Goal: Obtain resource: Download file/media

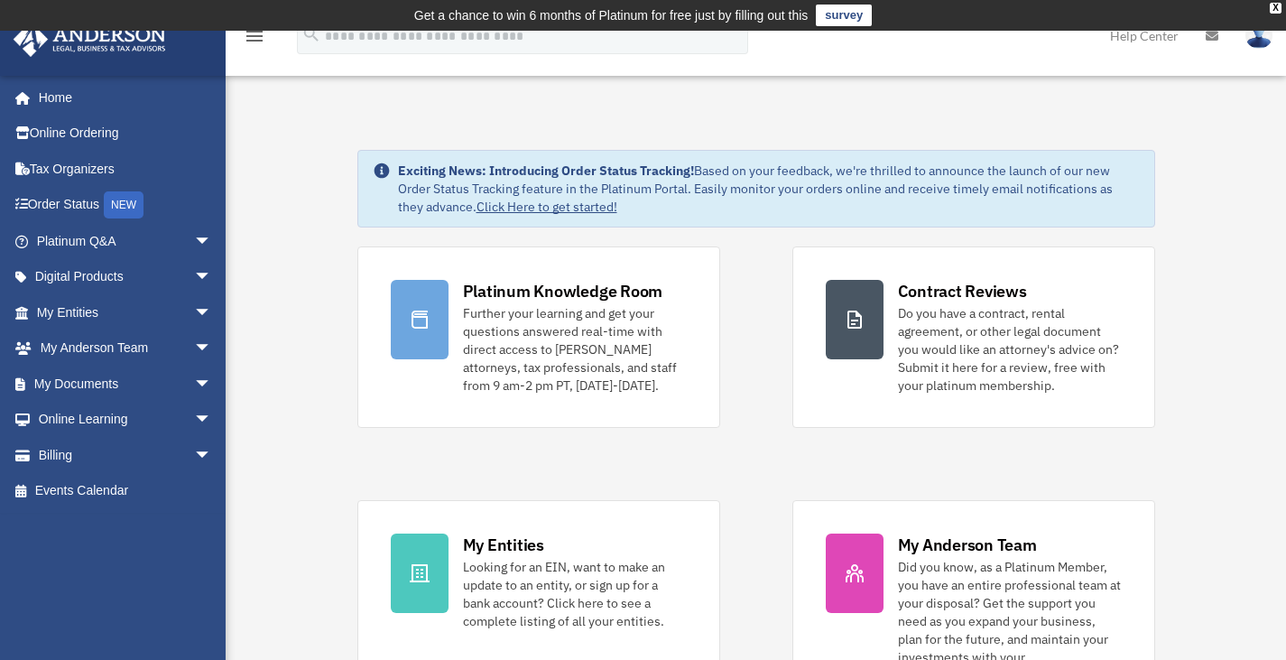
click at [1259, 35] on img at bounding box center [1259, 36] width 27 height 26
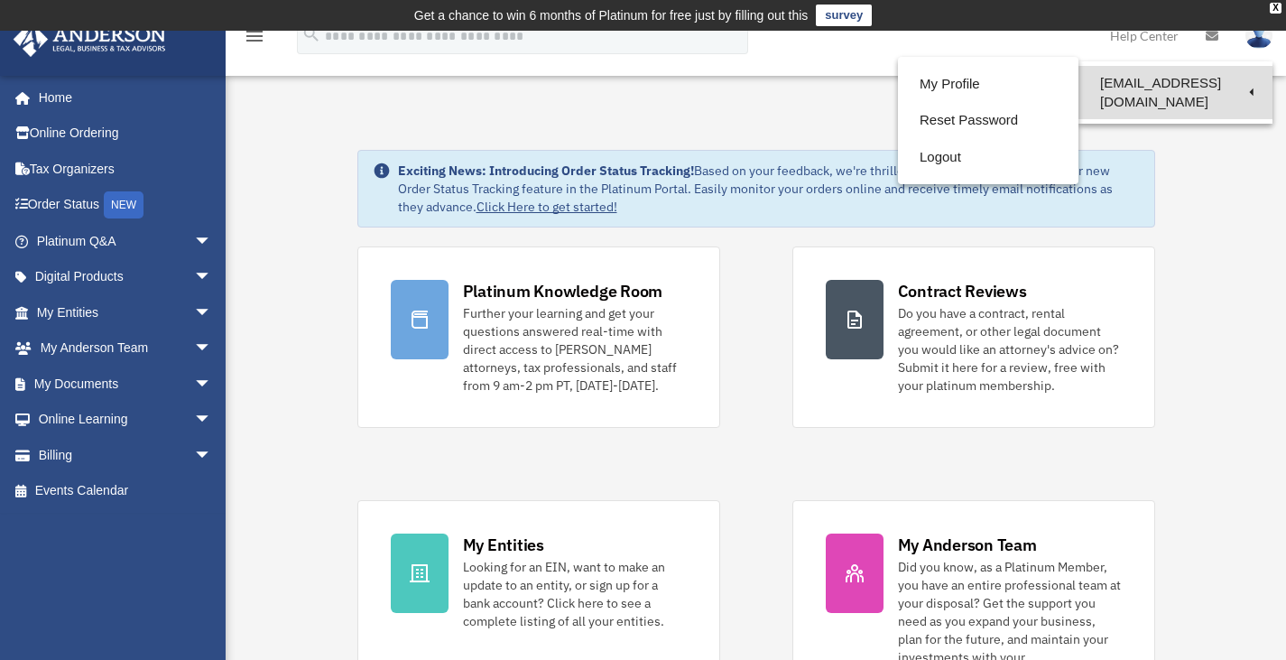
click at [1112, 82] on link "[EMAIL_ADDRESS][DOMAIN_NAME]" at bounding box center [1176, 92] width 194 height 53
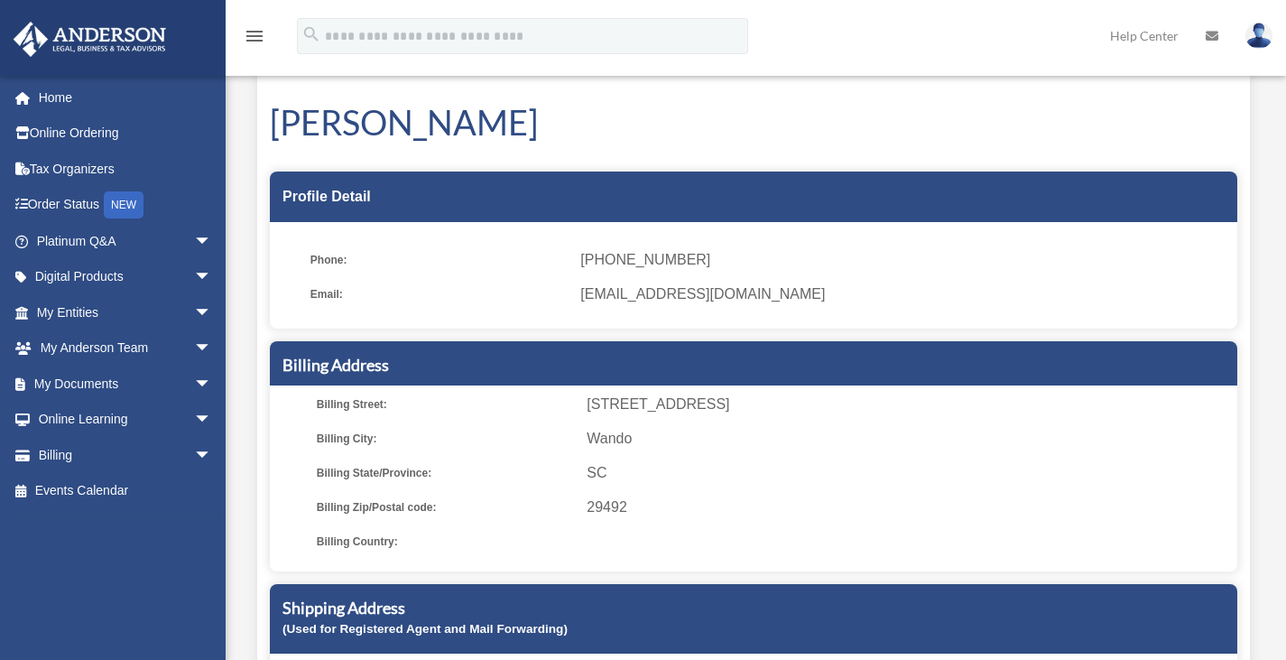
scroll to position [42, 0]
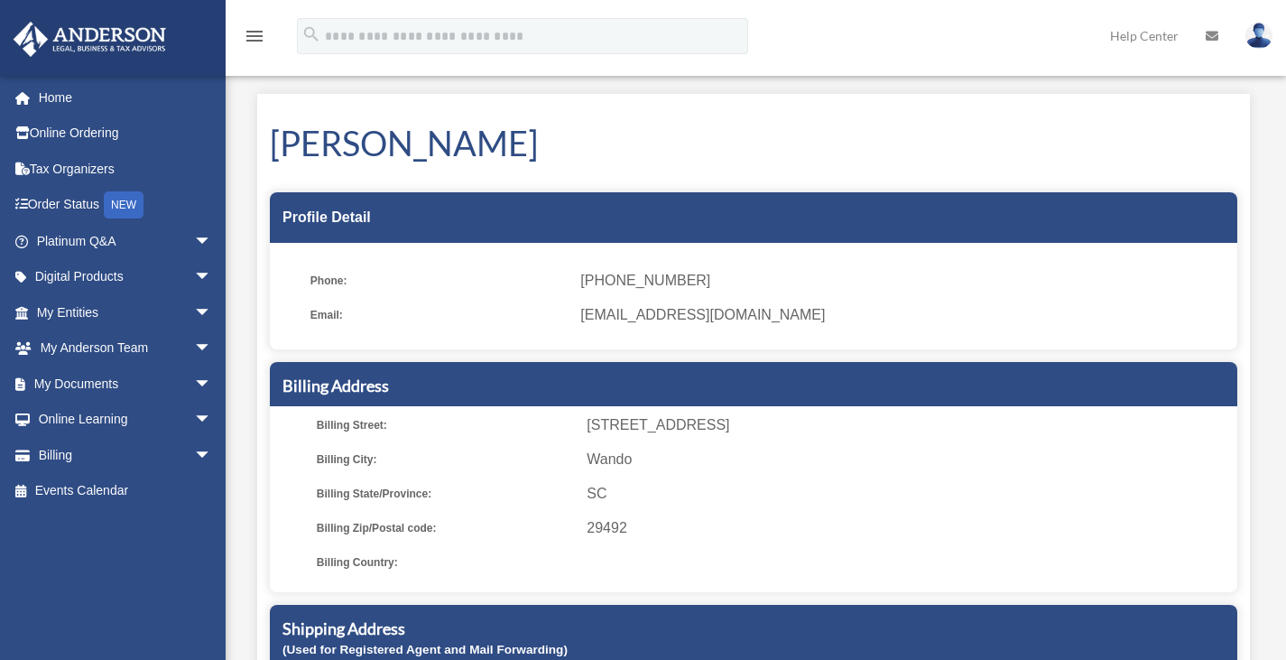
click at [447, 143] on h1 "[PERSON_NAME]" at bounding box center [754, 143] width 968 height 48
click at [85, 169] on link "Tax Organizers" at bounding box center [126, 169] width 227 height 36
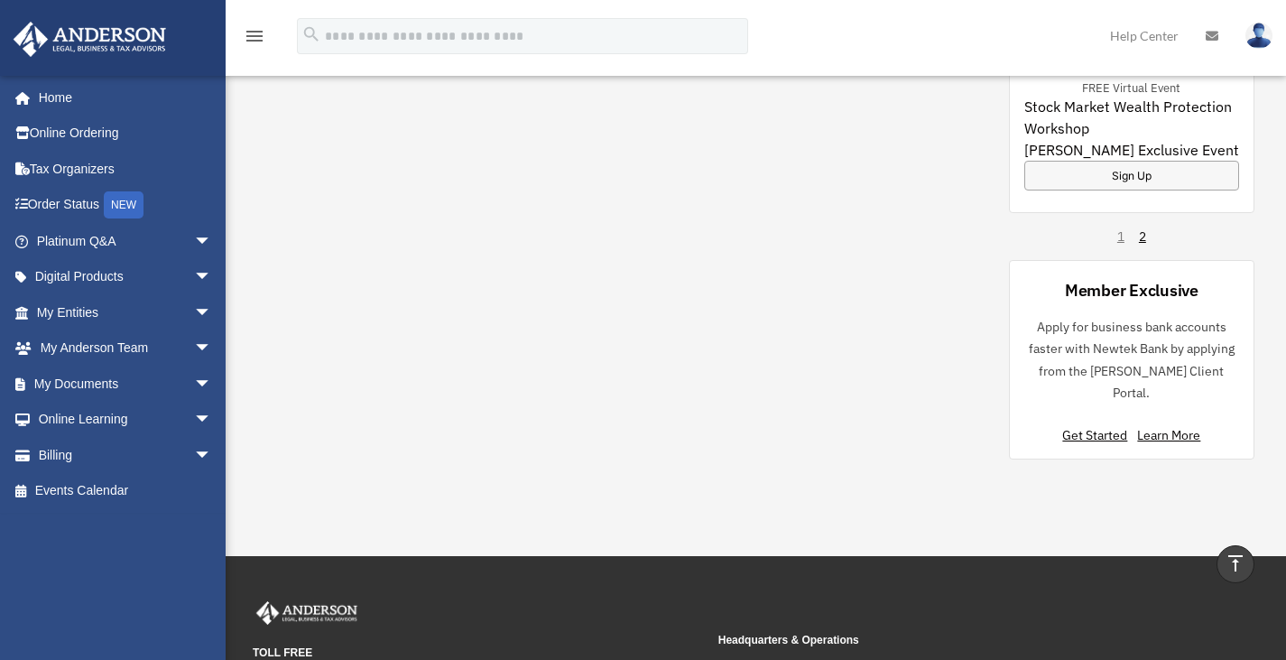
scroll to position [1391, 0]
click at [154, 266] on link "Digital Products arrow_drop_down" at bounding box center [126, 277] width 227 height 36
click at [194, 273] on span "arrow_drop_down" at bounding box center [212, 277] width 36 height 37
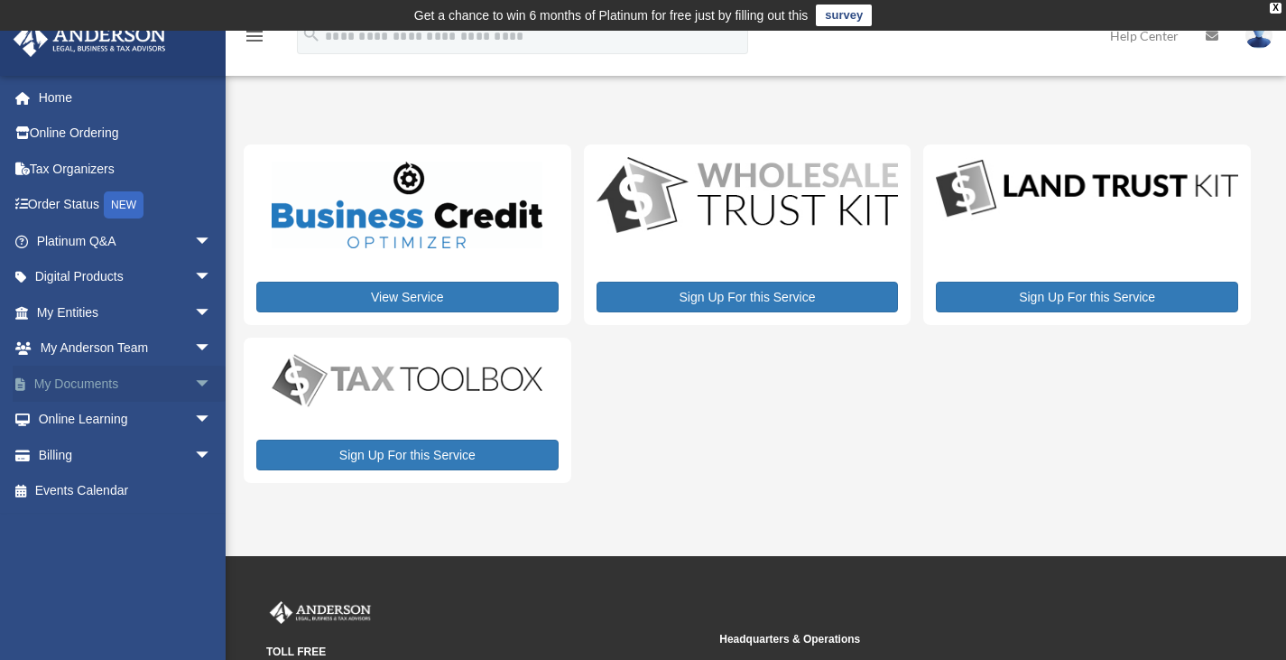
click at [194, 371] on span "arrow_drop_down" at bounding box center [212, 384] width 36 height 37
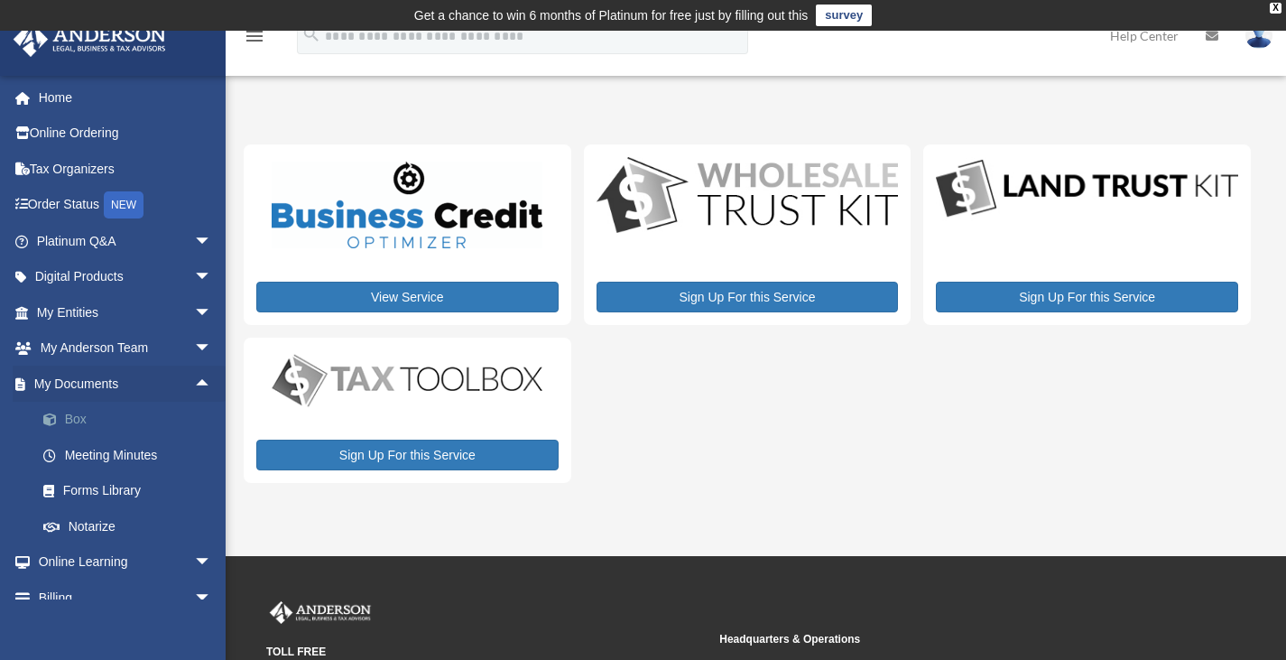
click at [109, 416] on link "Box" at bounding box center [132, 420] width 214 height 36
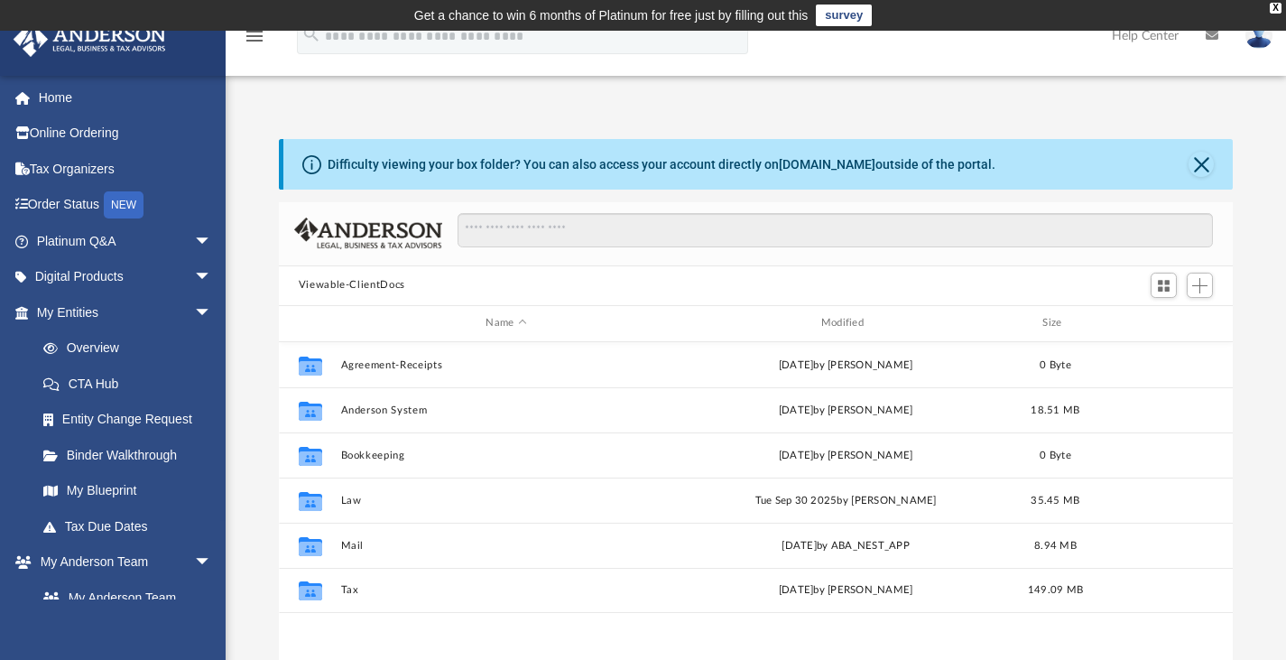
scroll to position [396, 940]
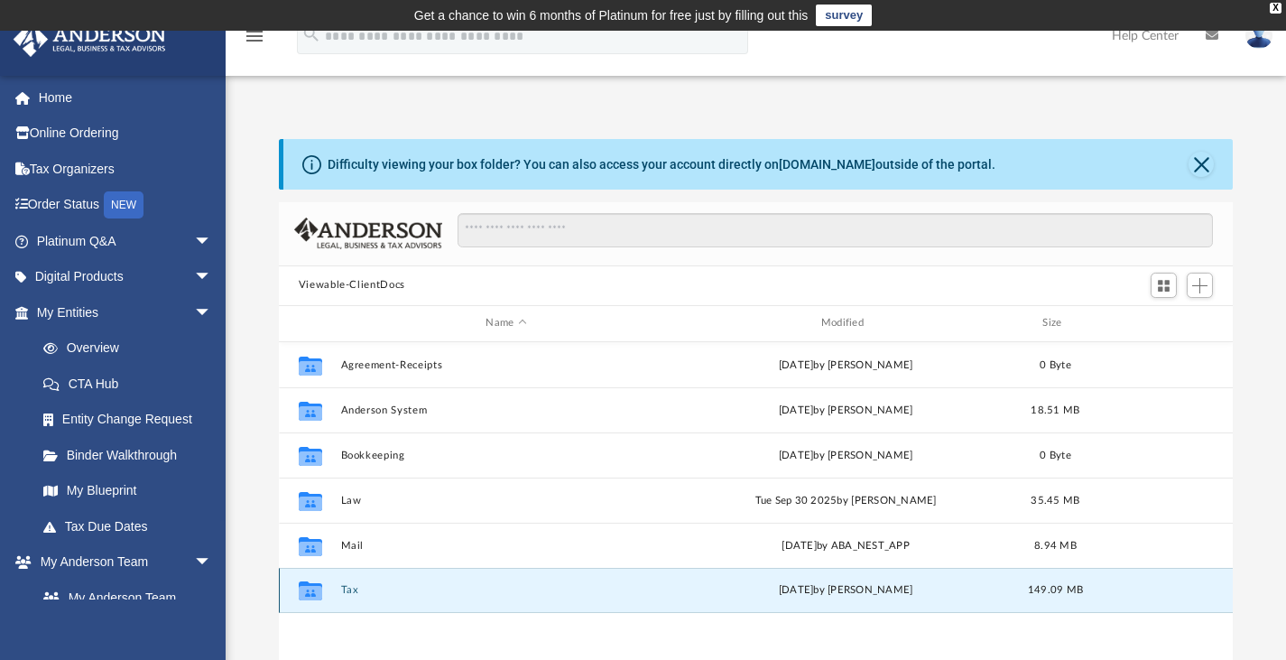
click at [362, 584] on button "Tax" at bounding box center [505, 590] width 331 height 12
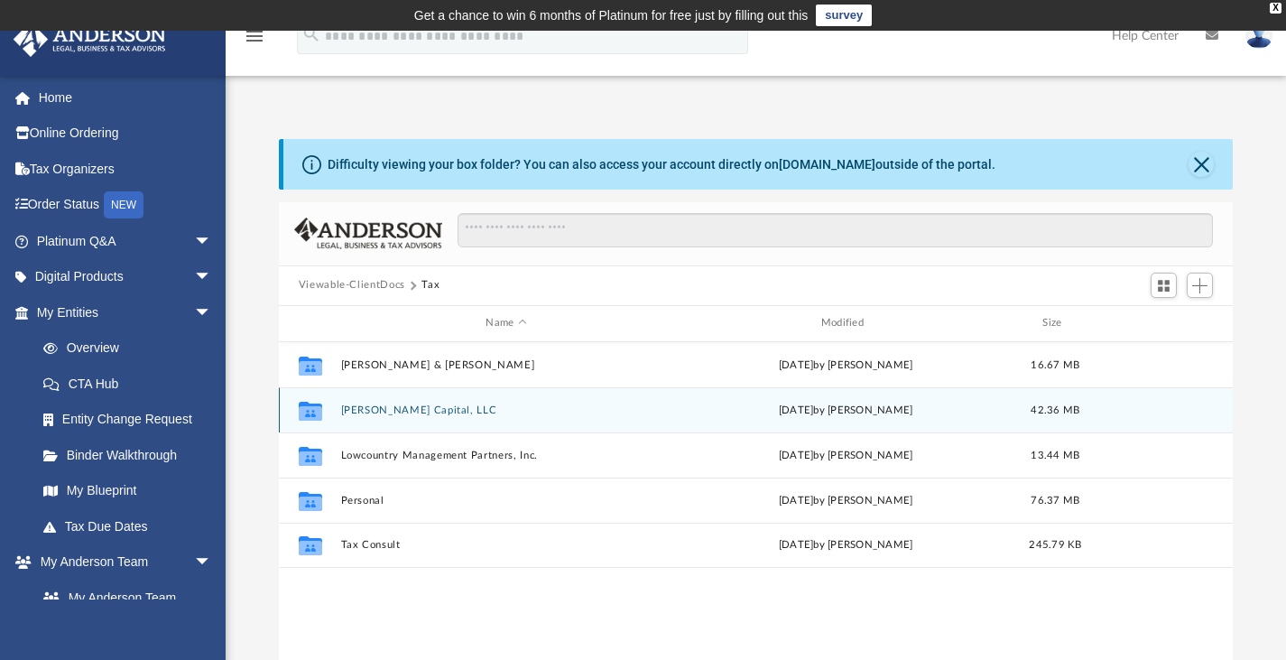
click at [463, 397] on div "Collaborated Folder [PERSON_NAME] Capital, LLC [DATE] by [PERSON_NAME] 42.36 MB" at bounding box center [756, 409] width 955 height 45
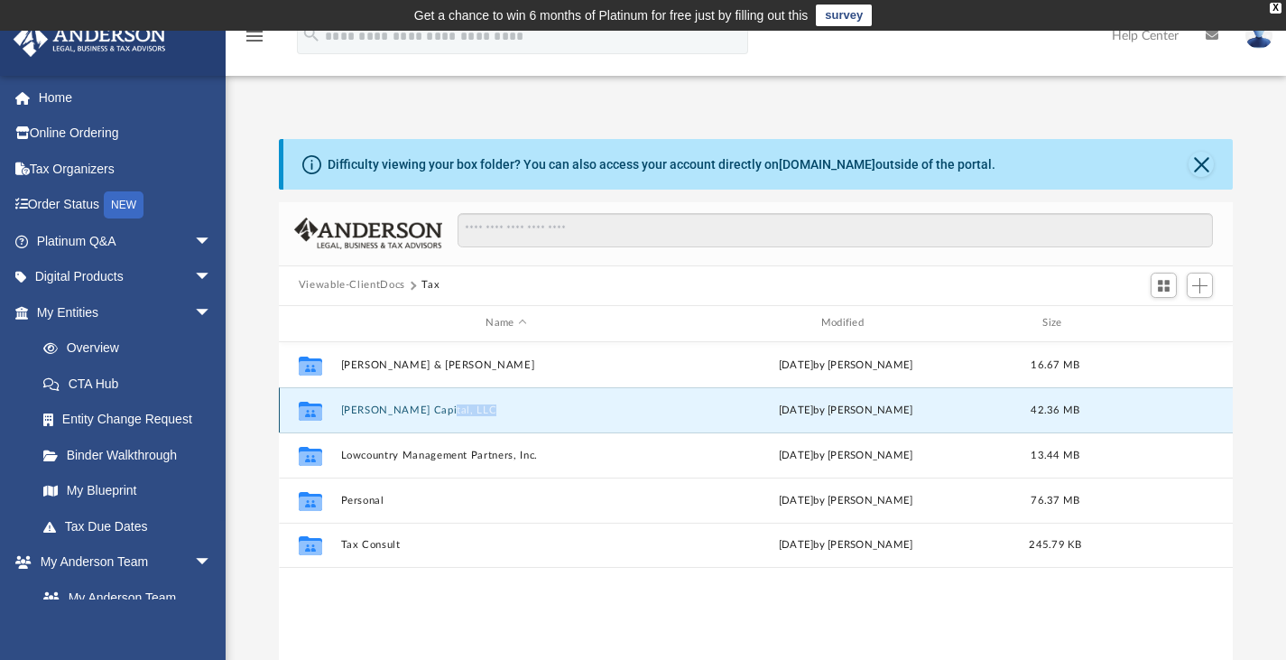
click at [463, 397] on div "Collaborated Folder [PERSON_NAME] Capital, LLC [DATE] by [PERSON_NAME] 42.36 MB" at bounding box center [756, 409] width 955 height 45
click at [383, 407] on button "[PERSON_NAME] Capital, LLC" at bounding box center [505, 409] width 331 height 12
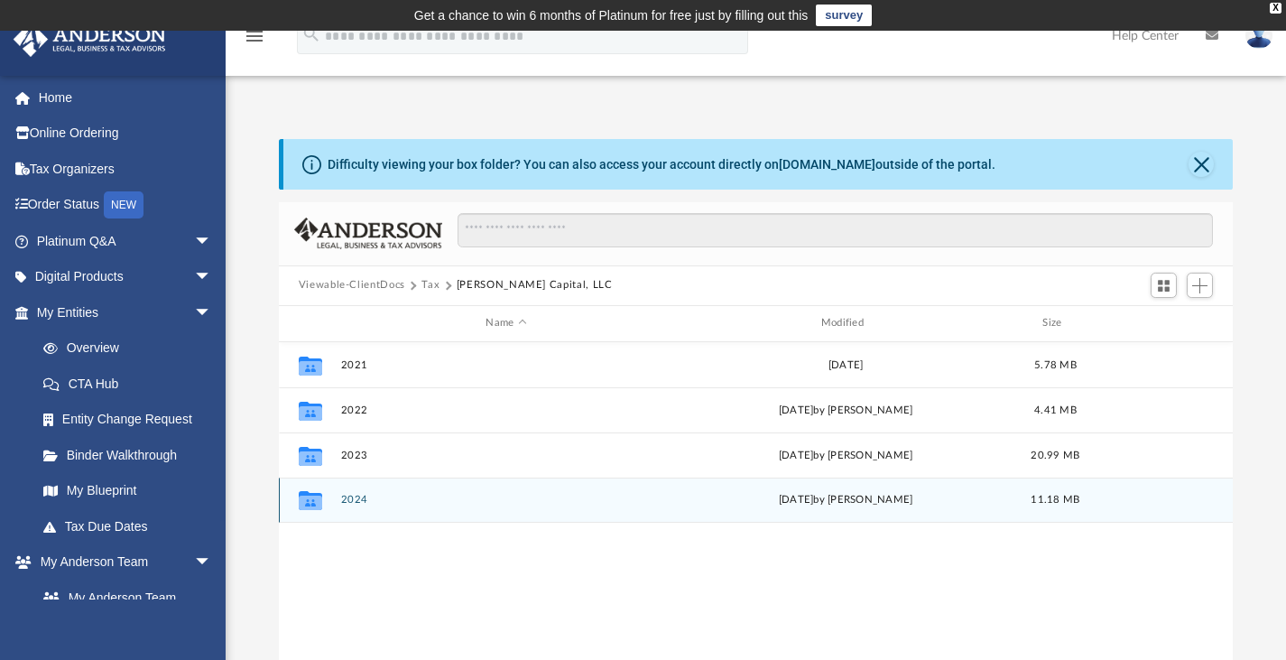
click at [347, 481] on div "Collaborated Folder 2024 Fri Mar 21 2025 by Jasmine Splunge 11.18 MB" at bounding box center [756, 499] width 955 height 45
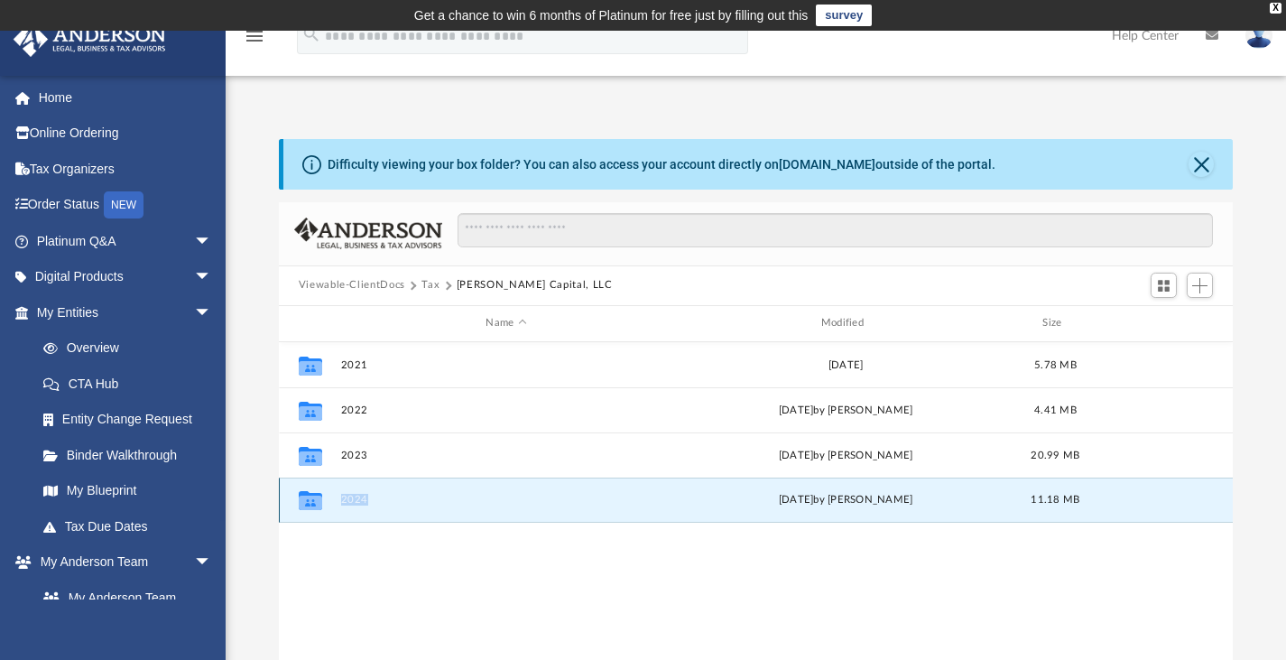
click at [347, 481] on div "Collaborated Folder 2024 Fri Mar 21 2025 by Jasmine Splunge 11.18 MB" at bounding box center [756, 499] width 955 height 45
drag, startPoint x: 372, startPoint y: 522, endPoint x: 352, endPoint y: 492, distance: 35.8
click at [352, 492] on div "Collaborated Folder 2021 Wed Feb 8 2023 5.78 MB Collaborated Folder 2022 Sat Ja…" at bounding box center [756, 529] width 955 height 375
click at [352, 492] on div "Collaborated Folder 2024 Fri Mar 21 2025 by Jasmine Splunge 11.18 MB" at bounding box center [756, 499] width 955 height 45
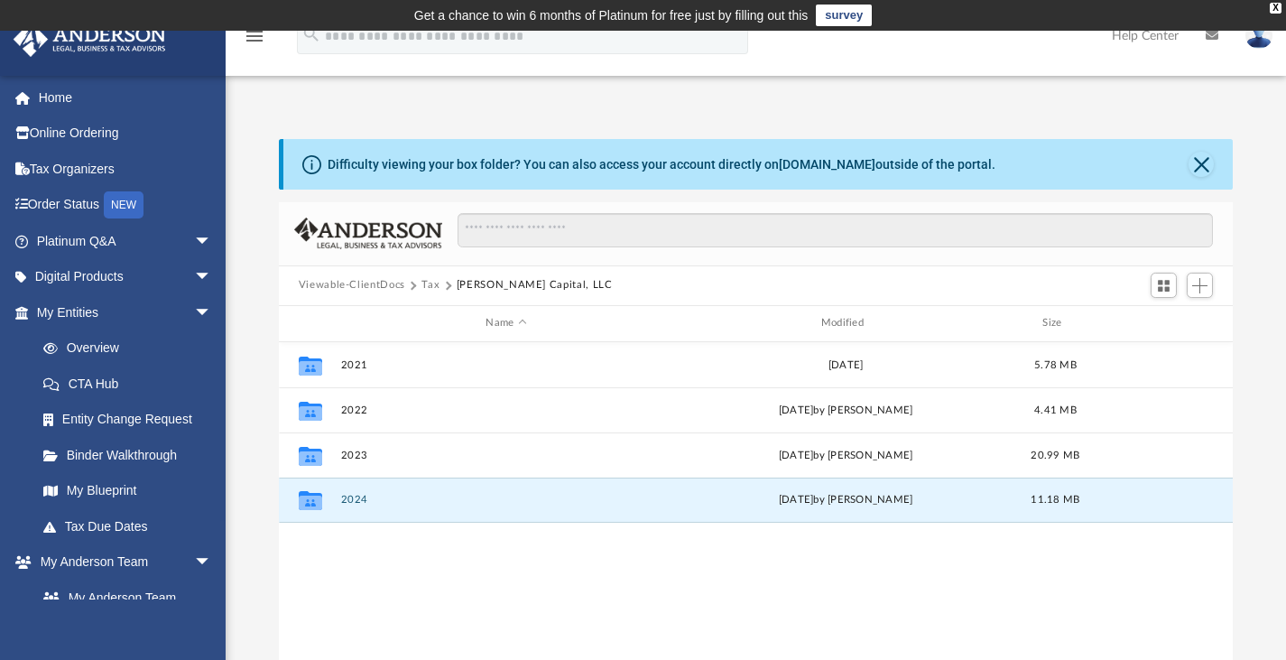
click at [393, 545] on div "Collaborated Folder 2021 Wed Feb 8 2023 5.78 MB Collaborated Folder 2022 Sat Ja…" at bounding box center [756, 529] width 955 height 375
click at [308, 497] on icon "grid" at bounding box center [310, 503] width 23 height 14
click at [465, 542] on div "Collaborated Folder 2021 Wed Feb 8 2023 5.78 MB Collaborated Folder 2022 Sat Ja…" at bounding box center [756, 529] width 955 height 375
click at [356, 497] on button "2024" at bounding box center [505, 500] width 331 height 12
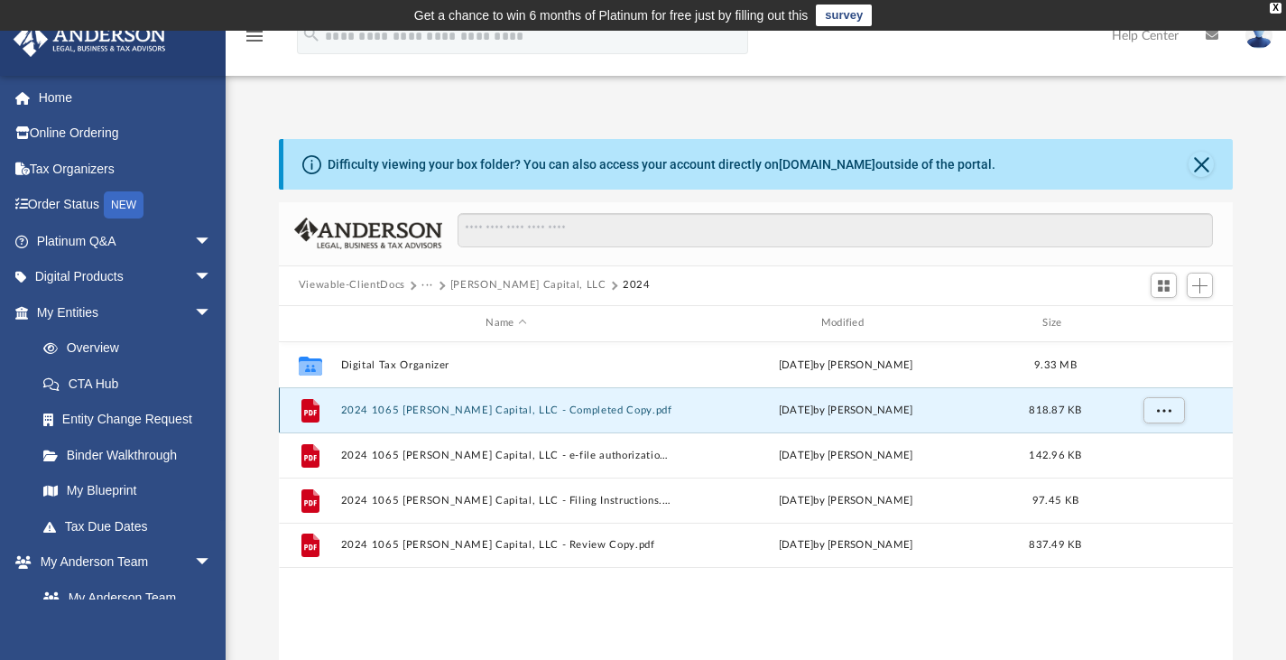
click at [502, 414] on button "2024 1065 Fratt Capital, LLC - Completed Copy.pdf" at bounding box center [505, 409] width 331 height 12
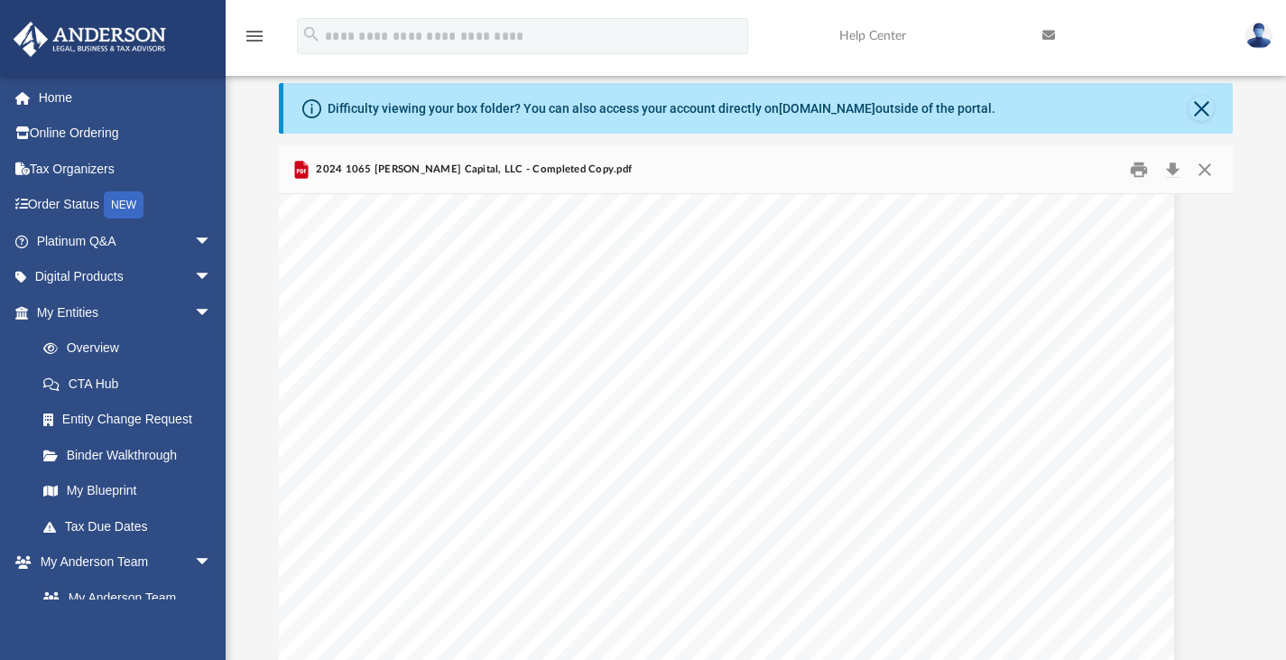
scroll to position [18136, 34]
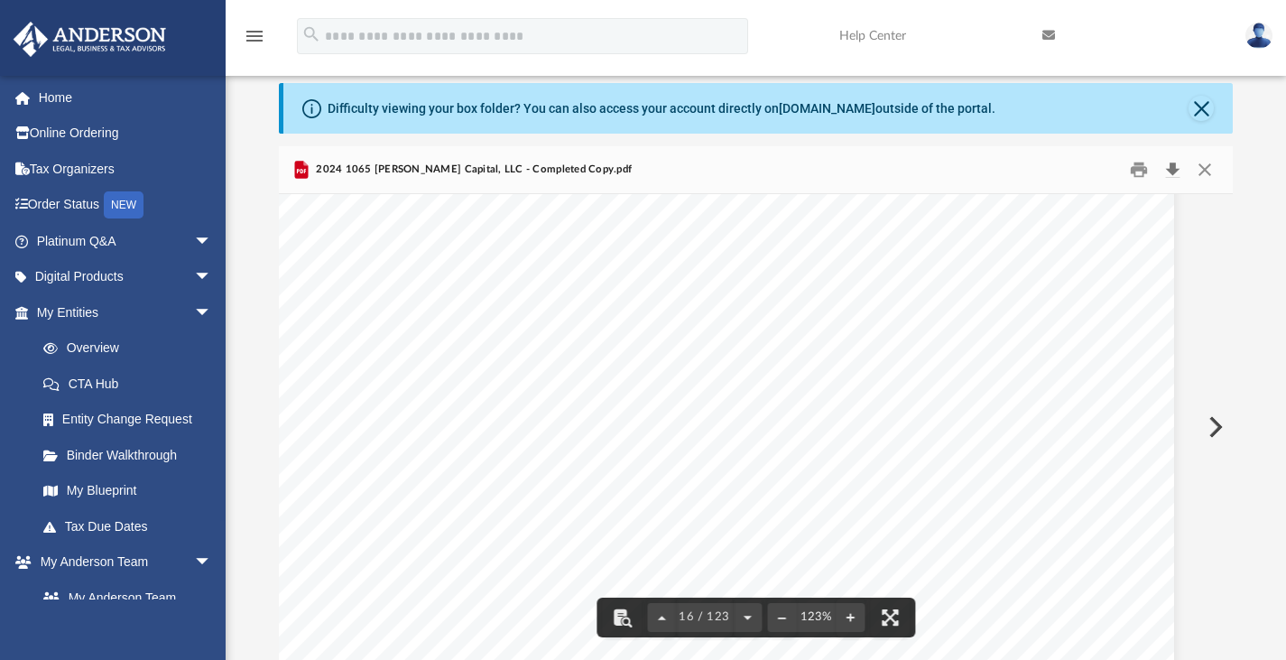
click at [1170, 166] on button "Download" at bounding box center [1172, 169] width 32 height 28
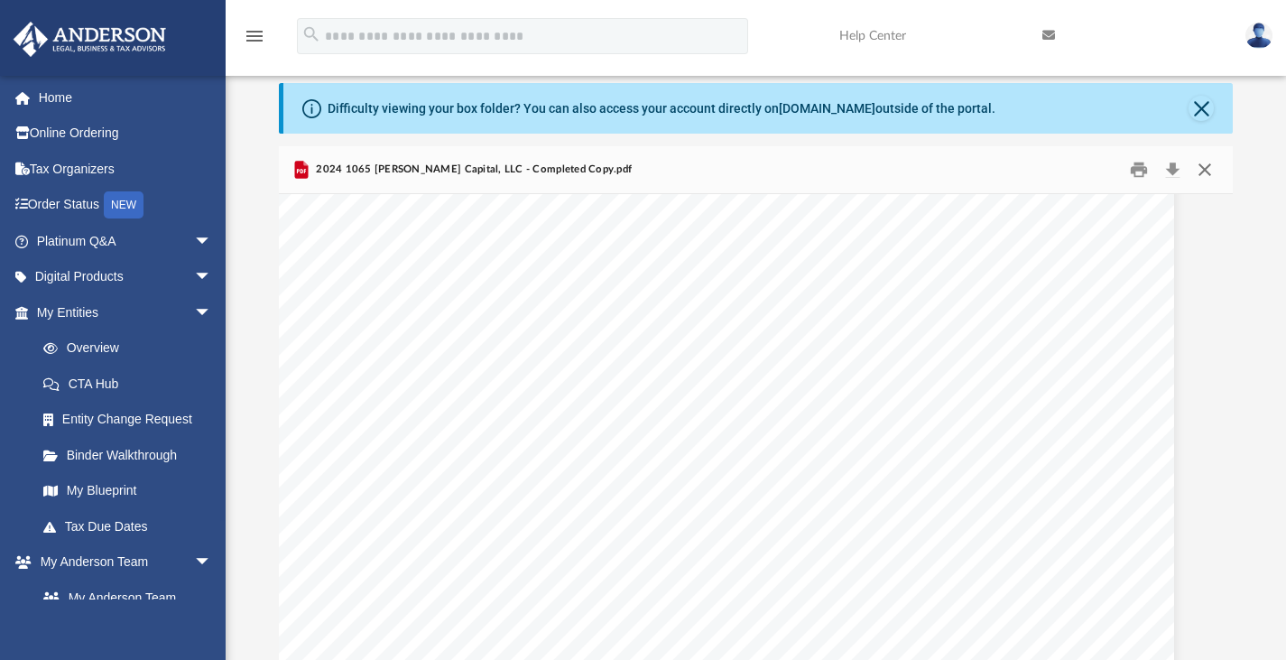
click at [1200, 170] on button "Close" at bounding box center [1205, 169] width 32 height 28
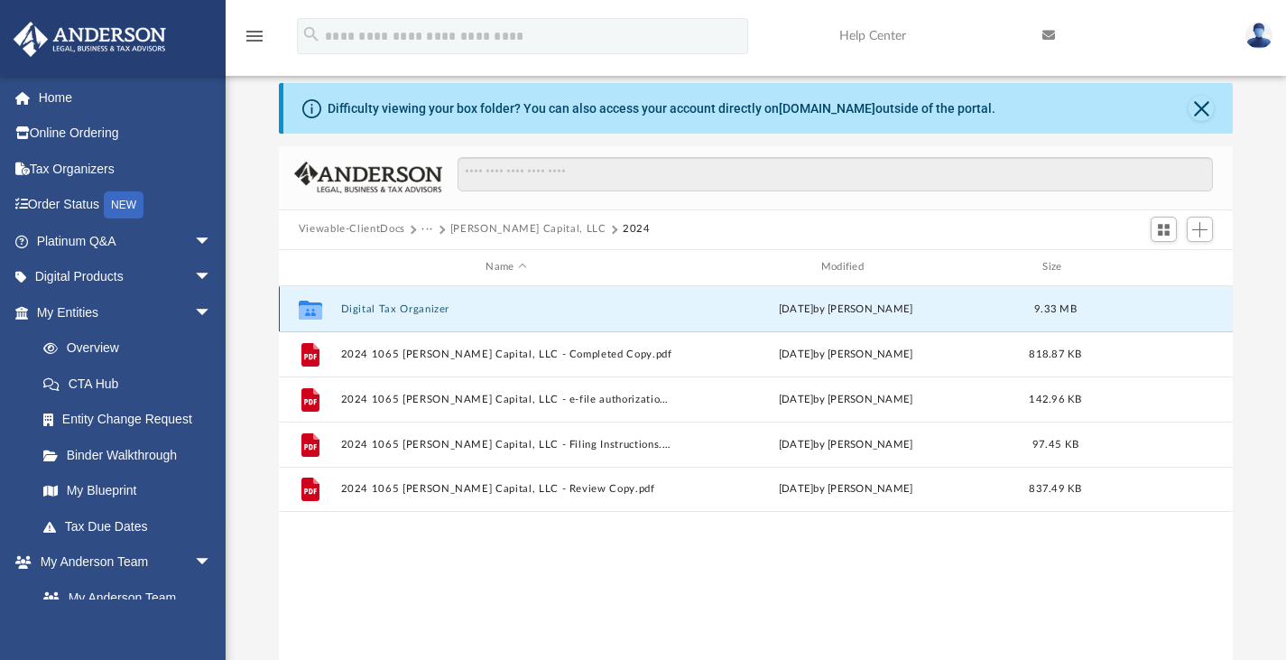
click at [434, 307] on button "Digital Tax Organizer" at bounding box center [505, 308] width 331 height 12
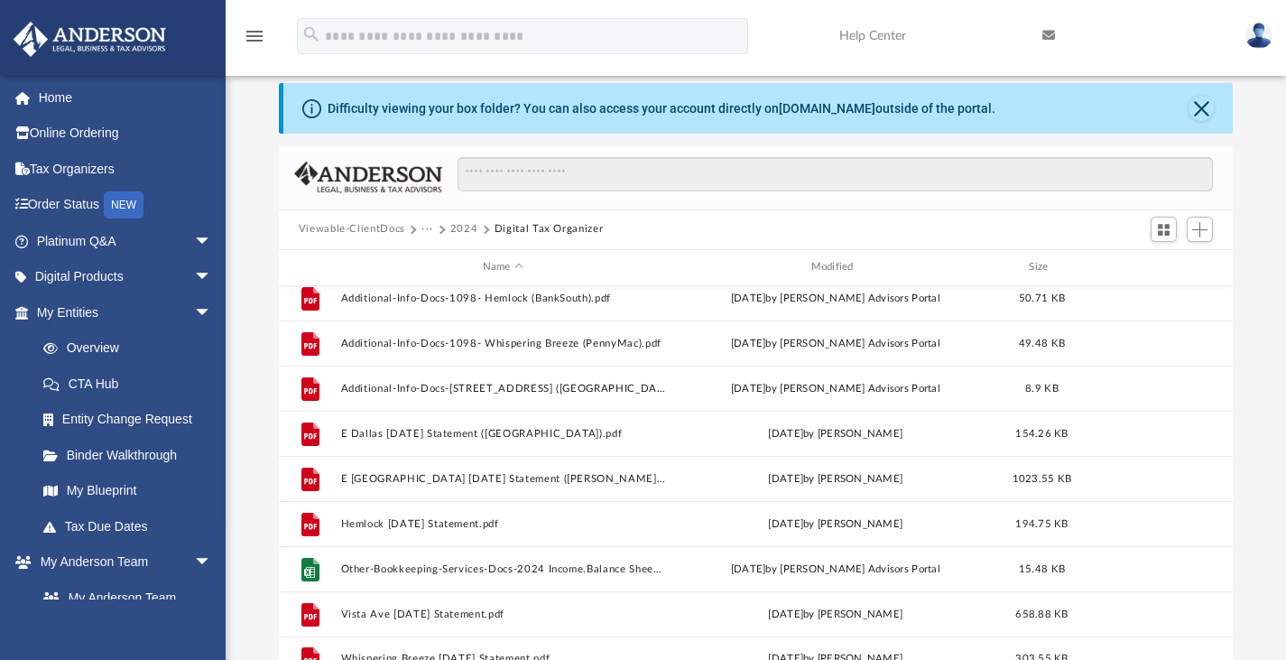
scroll to position [302, 0]
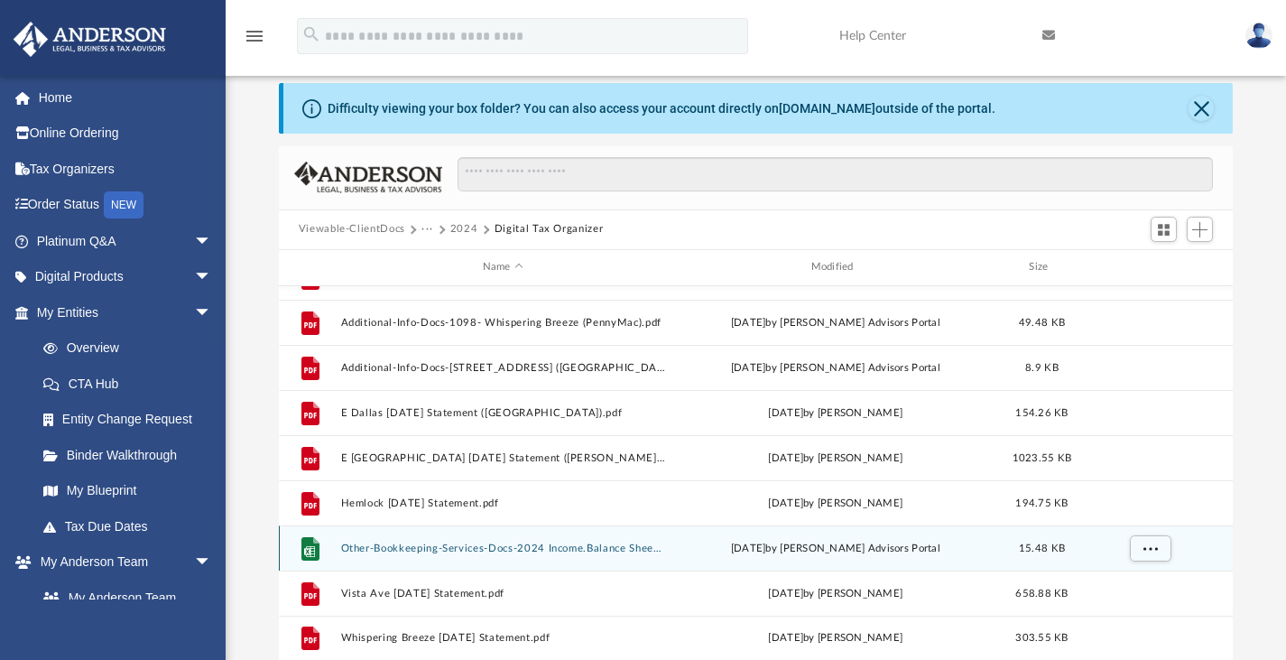
click at [607, 538] on div "File Other-Bookkeeping-Services-Docs-2024 Income.Balance Sheet. Depreciation.xl…" at bounding box center [756, 547] width 955 height 45
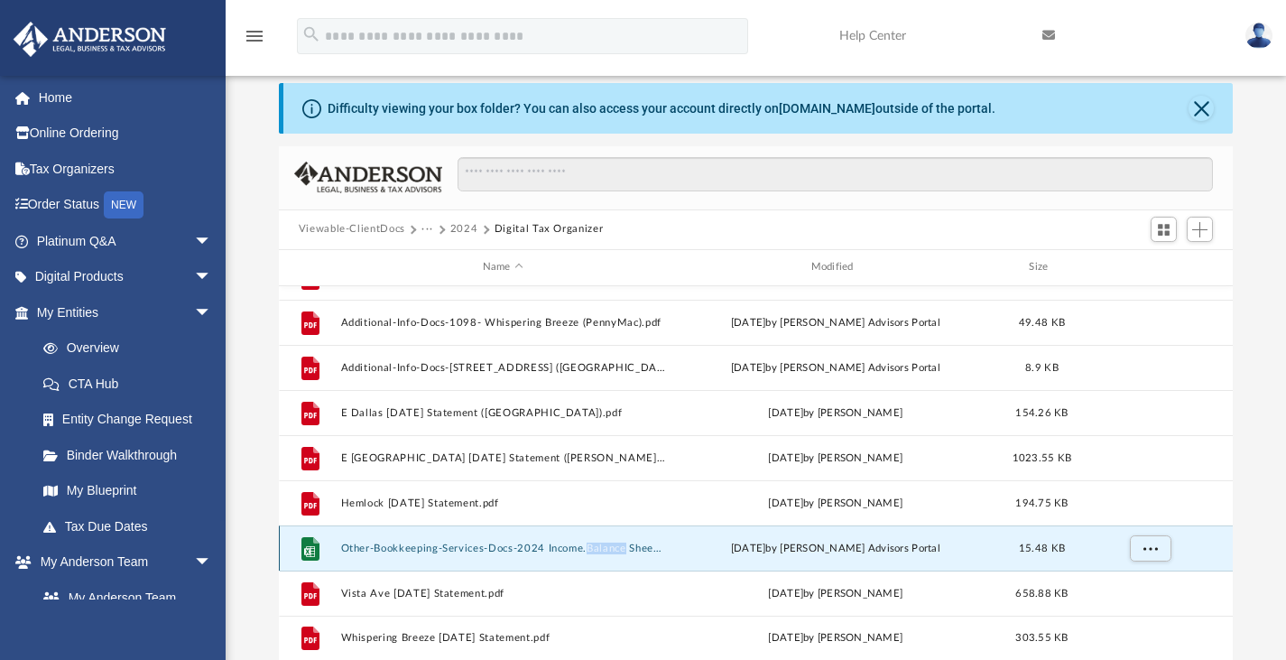
click at [524, 542] on button "Other-Bookkeeping-Services-Docs-2024 Income.Balance Sheet. Depreciation.xlsx" at bounding box center [502, 548] width 325 height 12
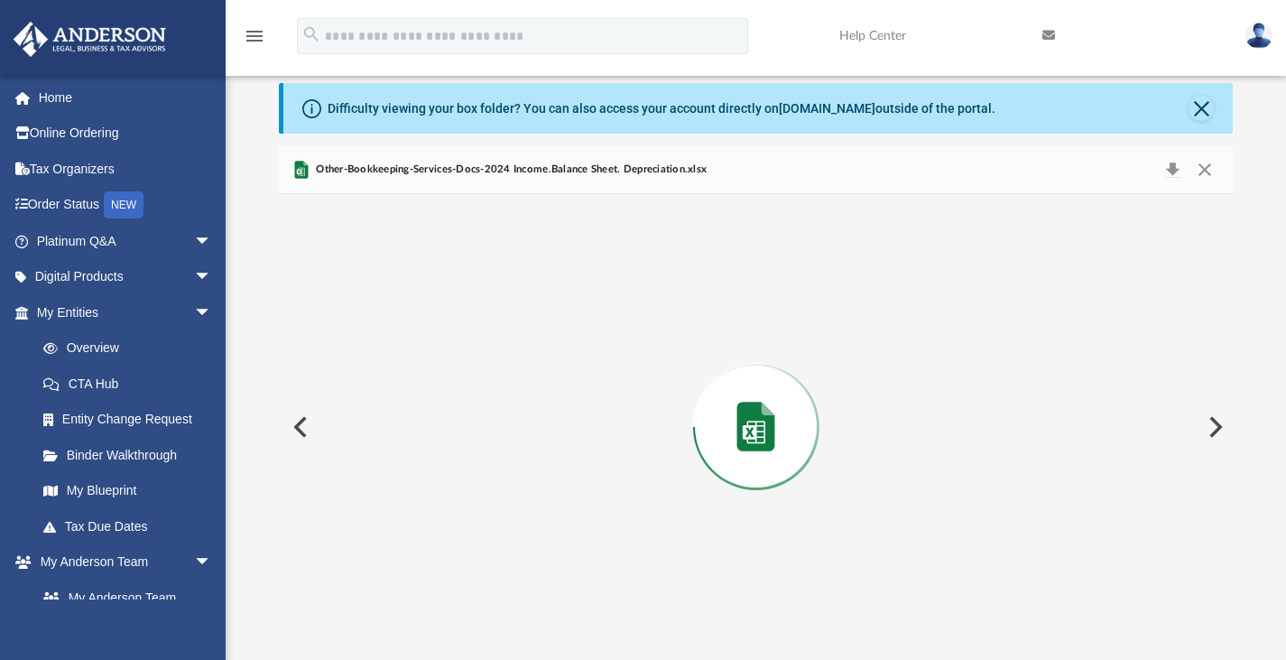
click at [524, 542] on div "Preview" at bounding box center [756, 427] width 955 height 466
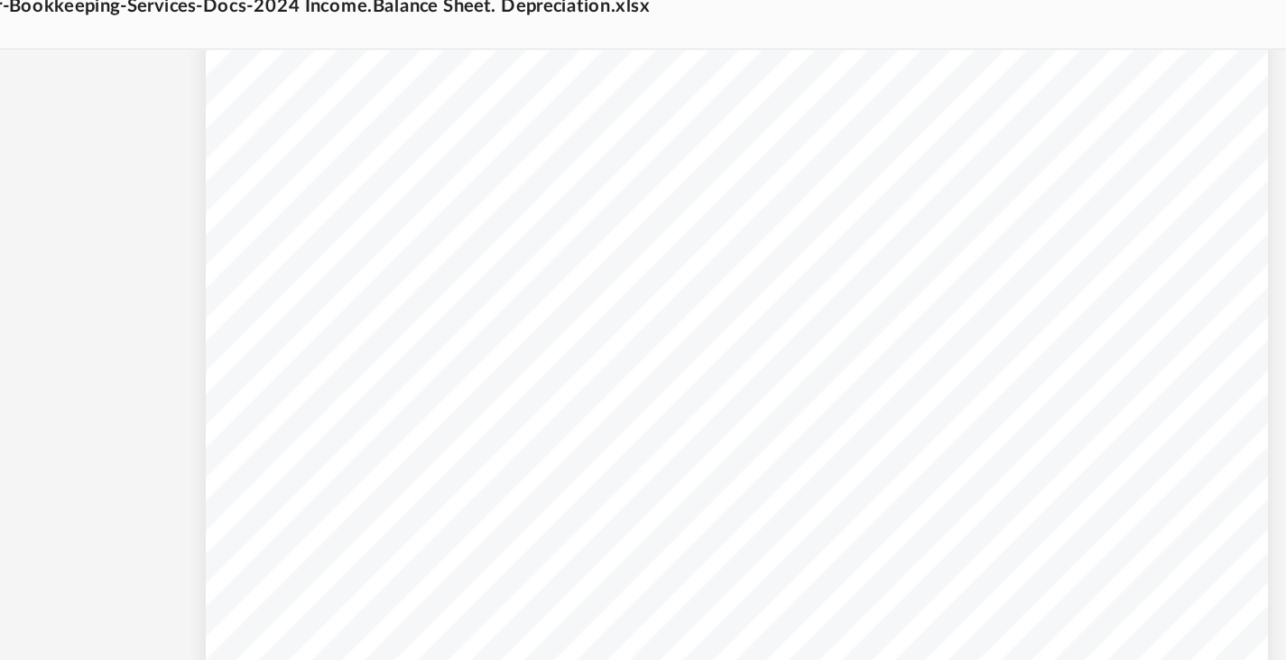
scroll to position [33, 0]
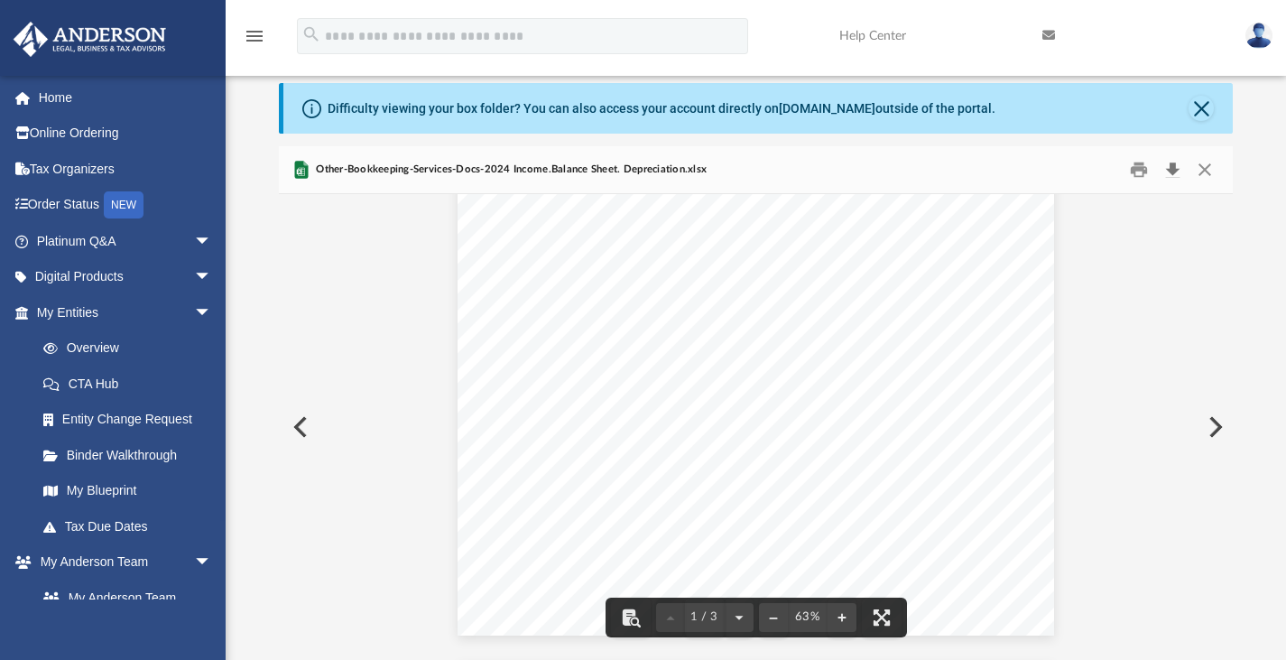
click at [1173, 169] on button "Download" at bounding box center [1172, 169] width 32 height 28
click at [1200, 172] on button "Close" at bounding box center [1205, 169] width 32 height 28
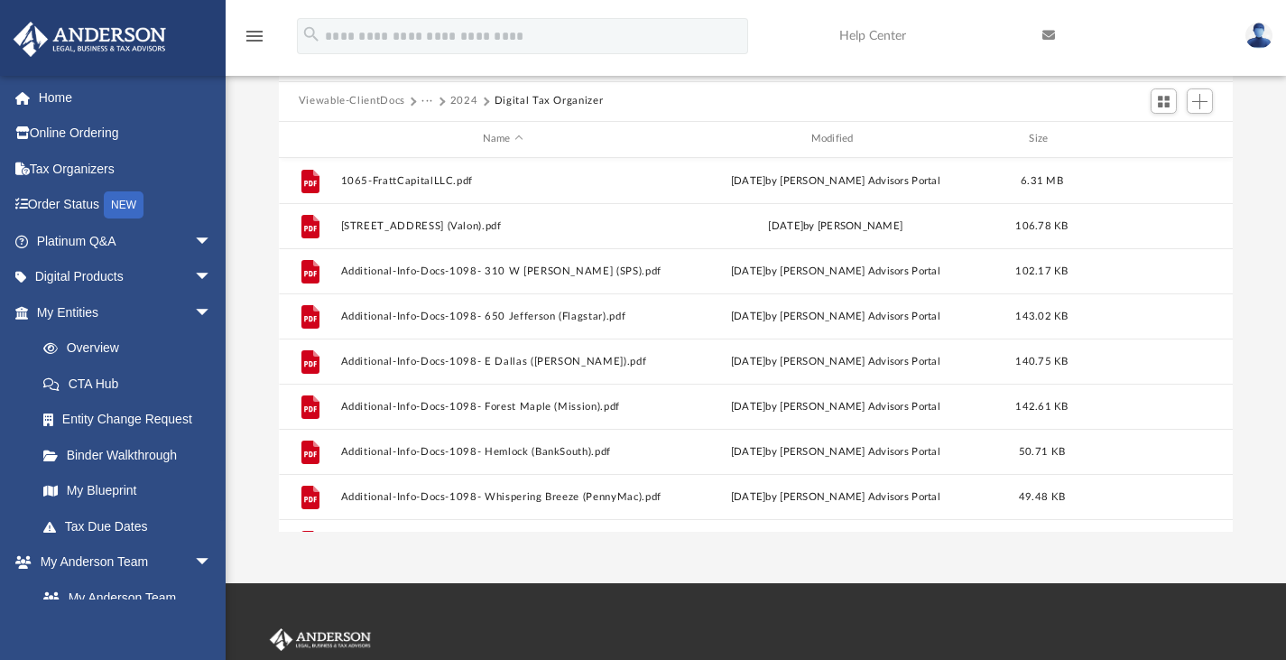
scroll to position [0, 0]
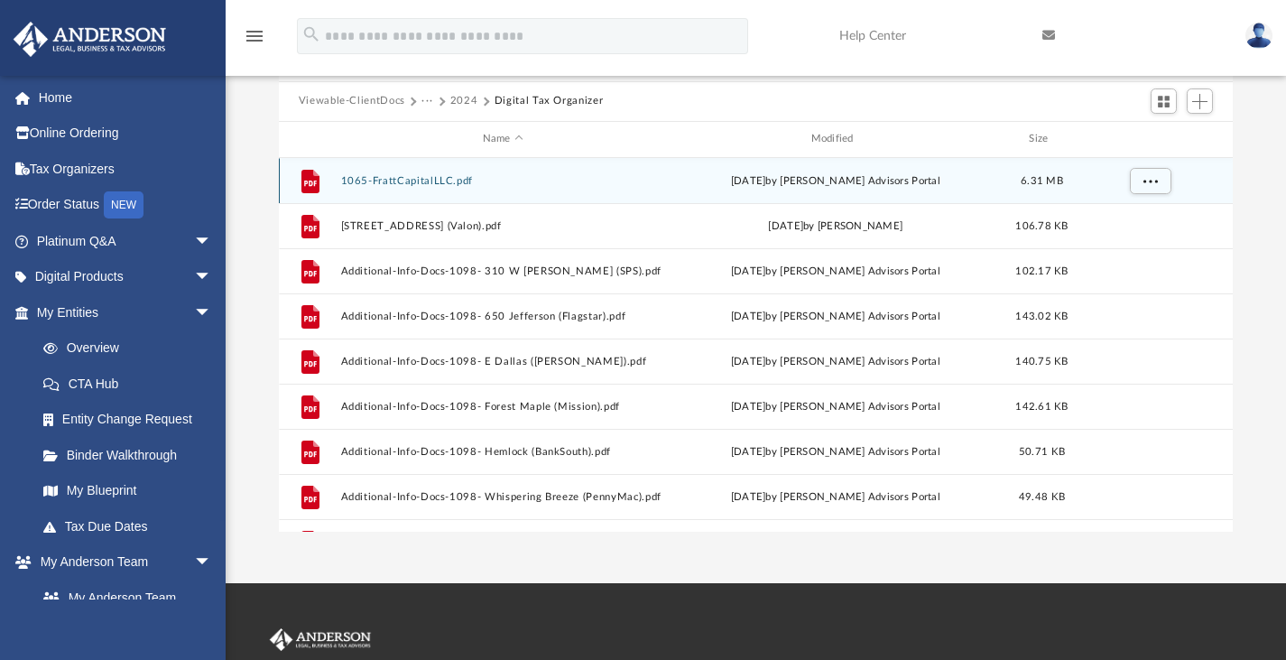
click at [448, 179] on button "1065-FrattCapitalLLC.pdf" at bounding box center [502, 180] width 325 height 12
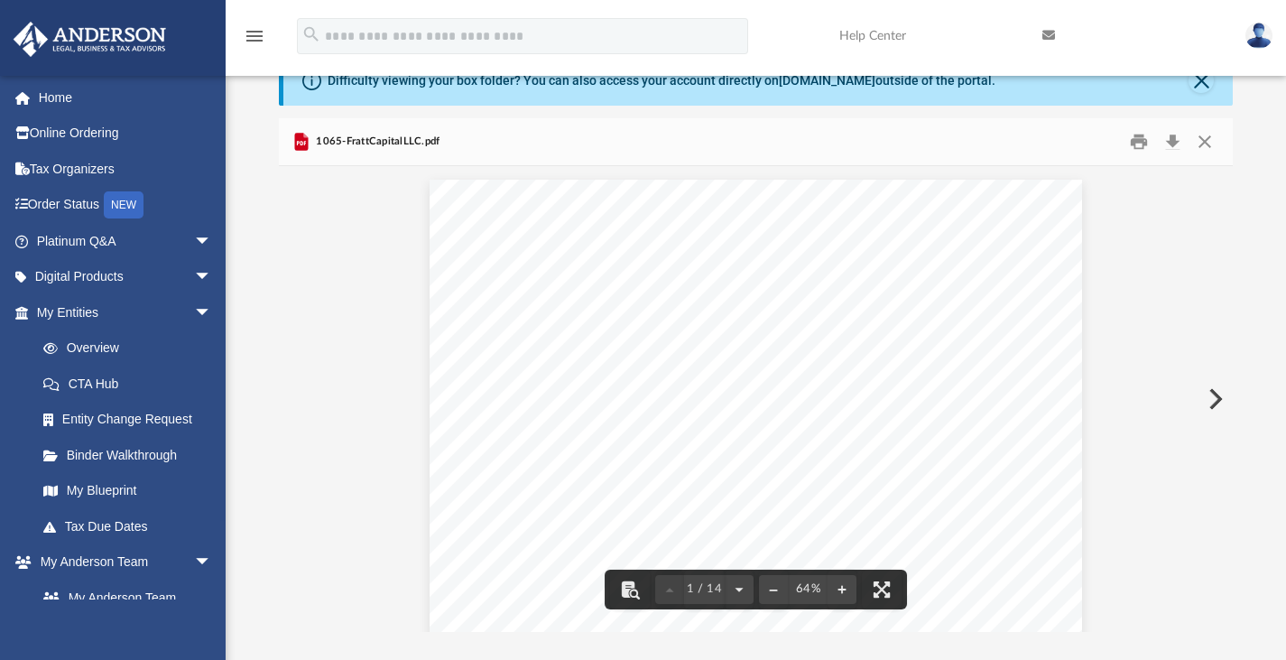
scroll to position [83, 0]
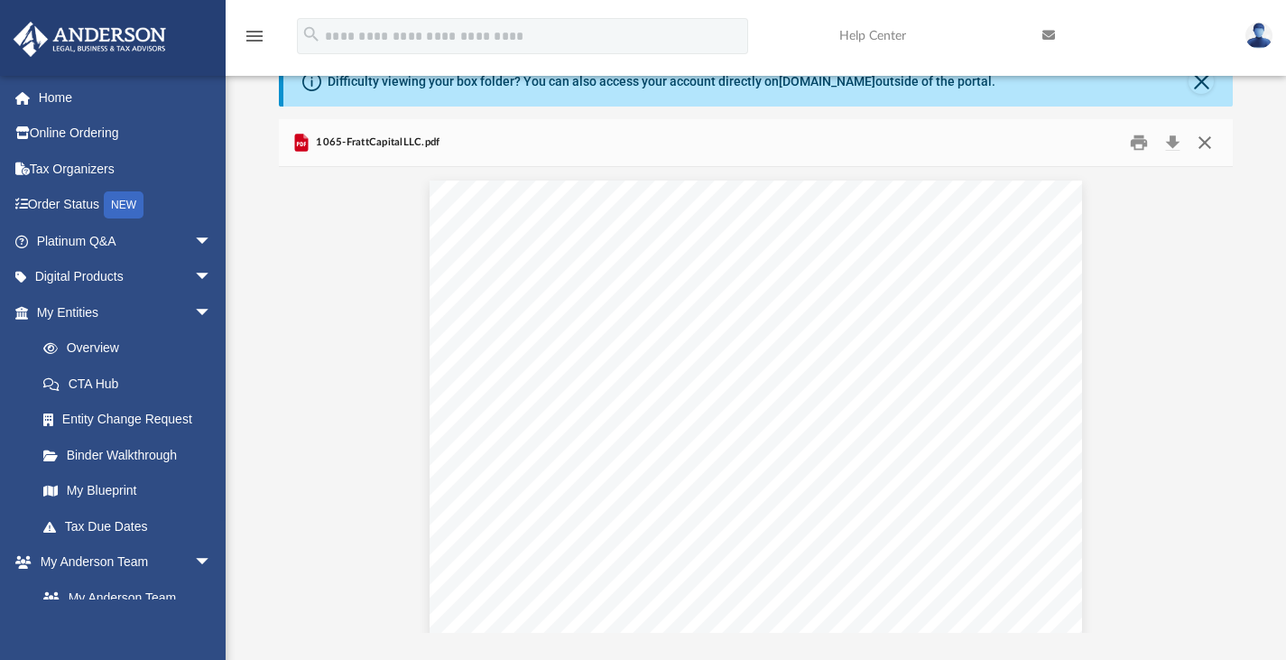
click at [1210, 142] on button "Close" at bounding box center [1205, 142] width 32 height 28
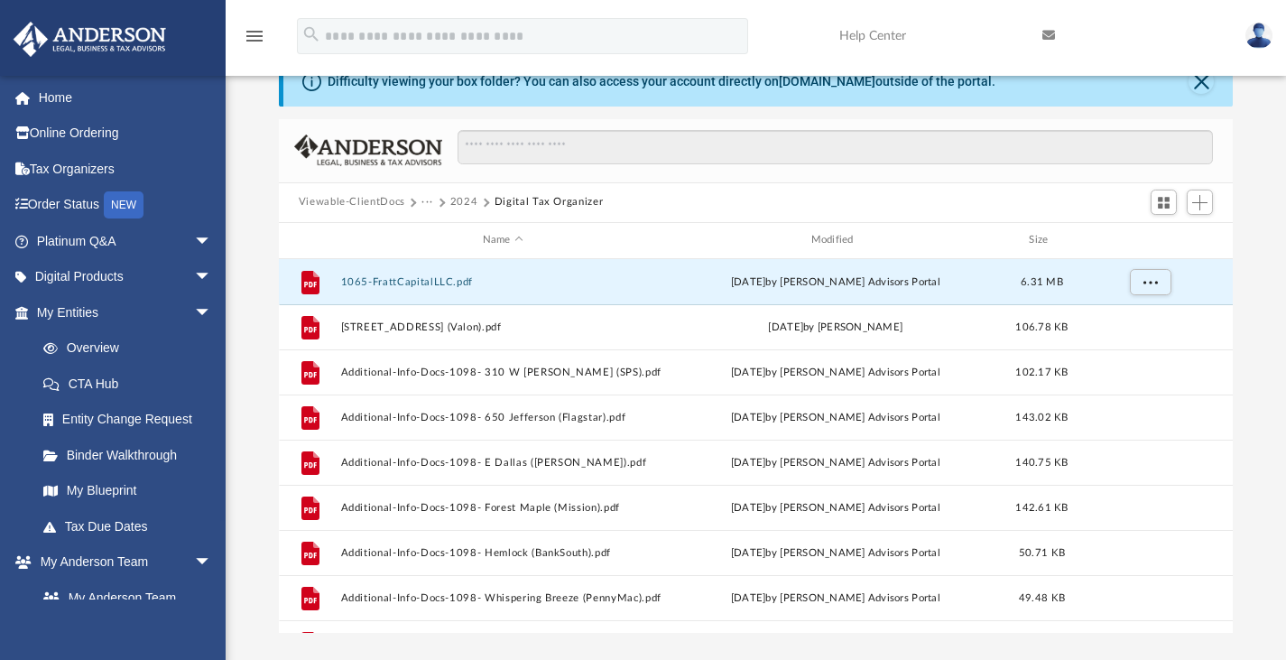
click at [368, 200] on button "Viewable-ClientDocs" at bounding box center [352, 202] width 107 height 16
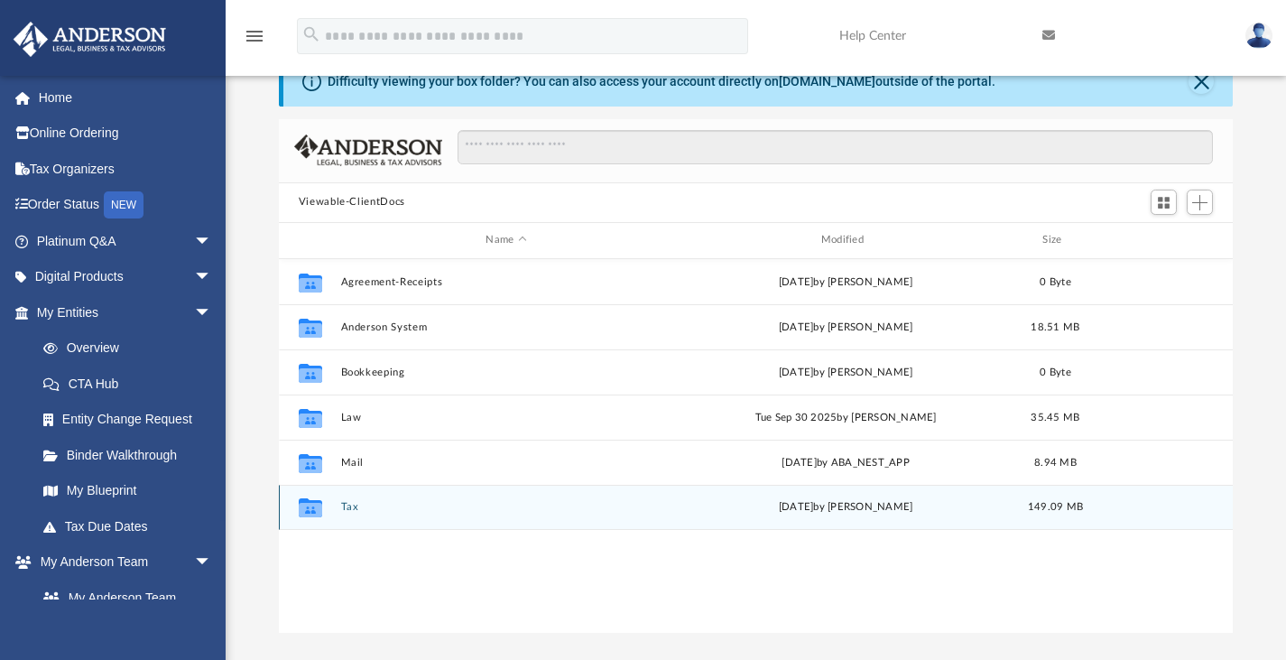
click at [317, 510] on icon "grid" at bounding box center [310, 510] width 23 height 14
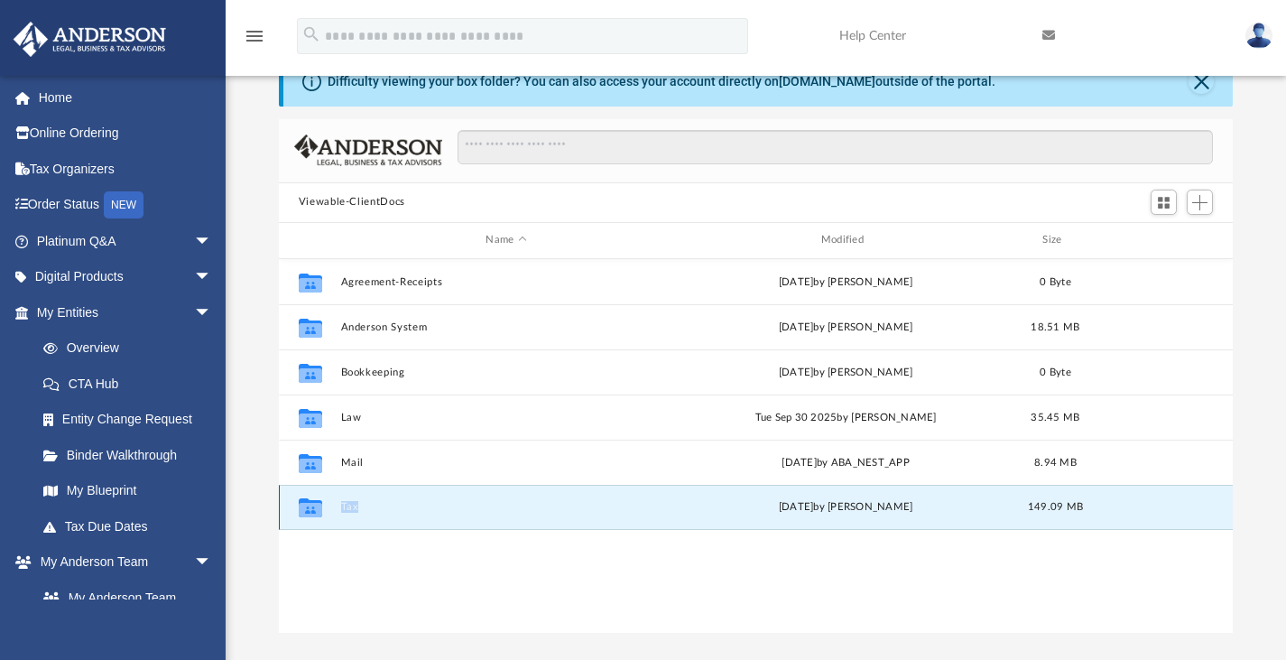
click at [317, 510] on icon "grid" at bounding box center [310, 510] width 23 height 14
click at [366, 504] on button "Tax" at bounding box center [505, 507] width 331 height 12
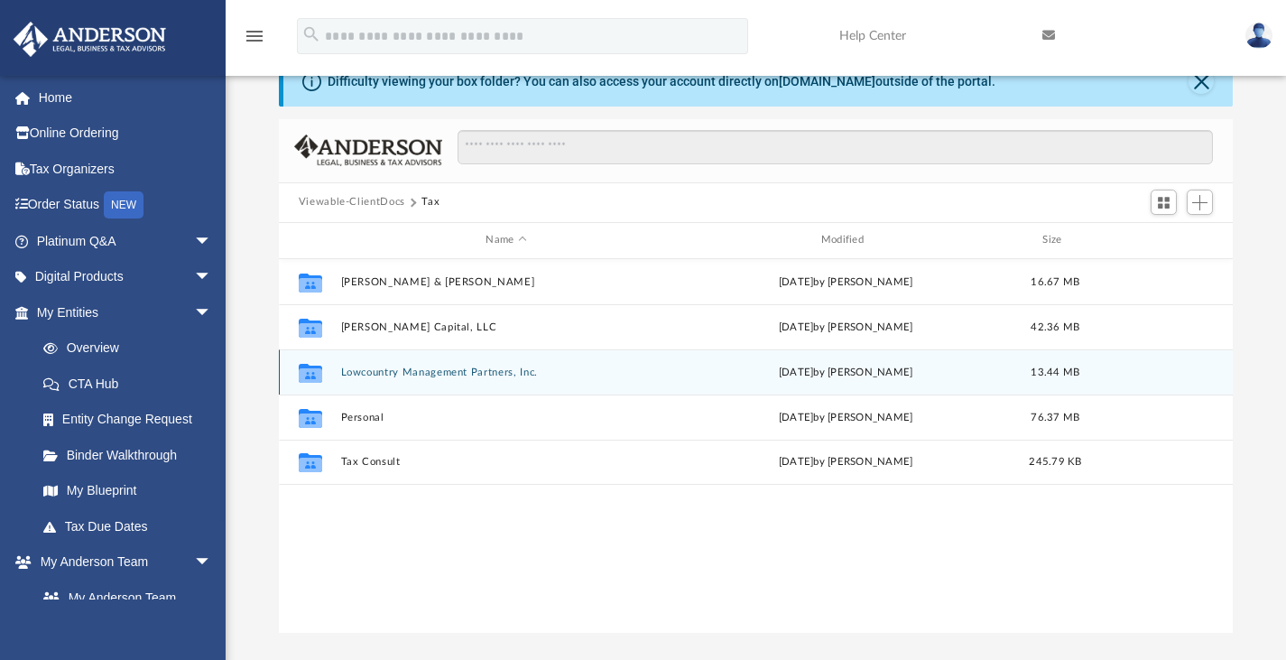
click at [431, 363] on div "Collaborated Folder Lowcountry Management Partners, Inc. Mon Mar 3 2025 by Jasm…" at bounding box center [756, 371] width 955 height 45
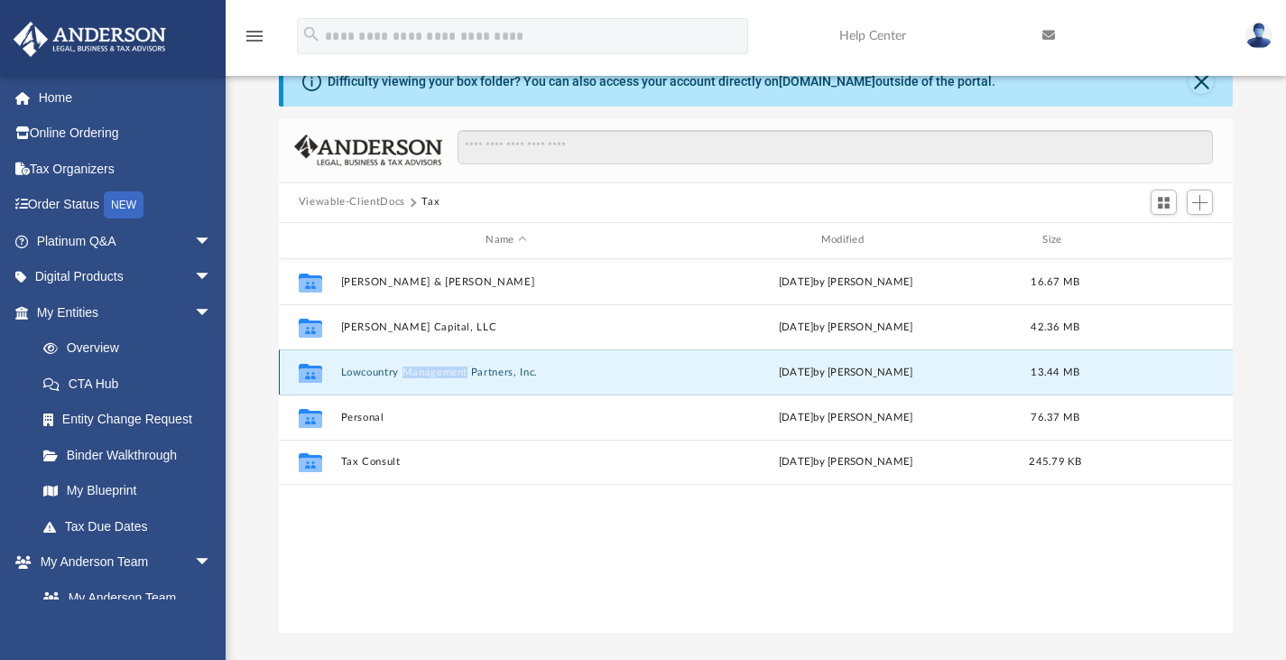
click at [431, 363] on div "Collaborated Folder Lowcountry Management Partners, Inc. Mon Mar 3 2025 by Jasm…" at bounding box center [756, 371] width 955 height 45
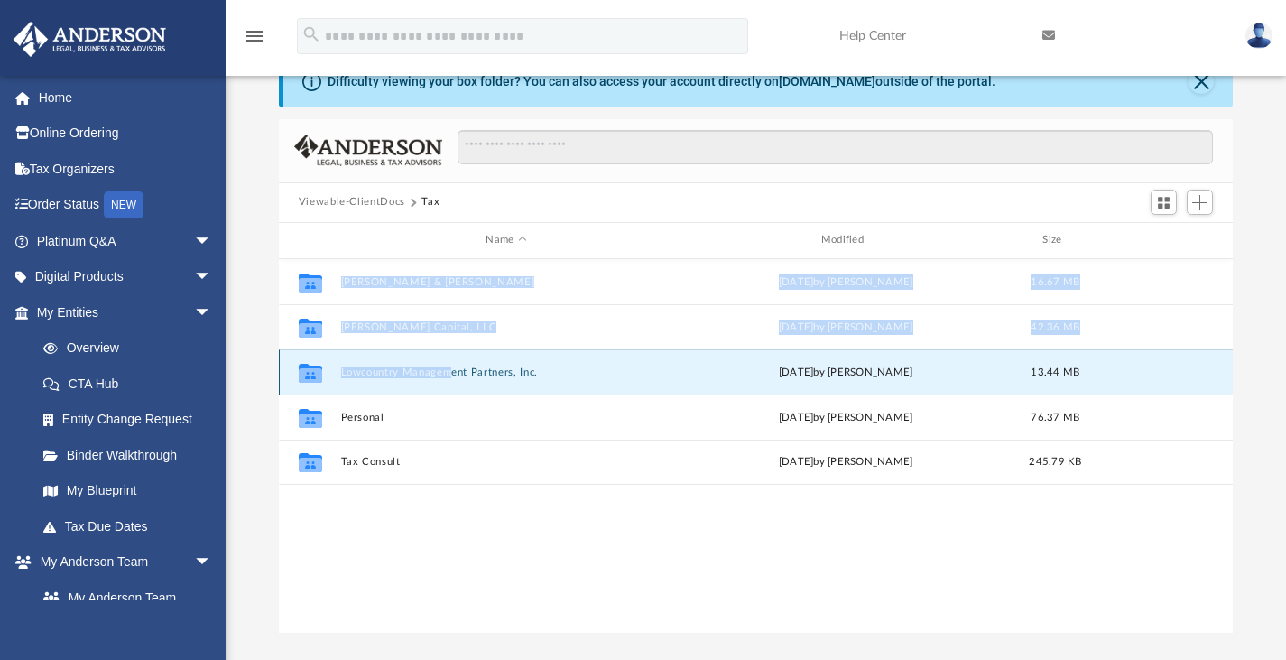
drag, startPoint x: 482, startPoint y: 507, endPoint x: 454, endPoint y: 373, distance: 137.4
click at [454, 373] on div "Collaborated Folder Fratantuono, Justin S. & Emily C. Thu Apr 10 2025 by Maryan…" at bounding box center [756, 446] width 955 height 375
click at [454, 373] on button "Lowcountry Management Partners, Inc." at bounding box center [505, 372] width 331 height 12
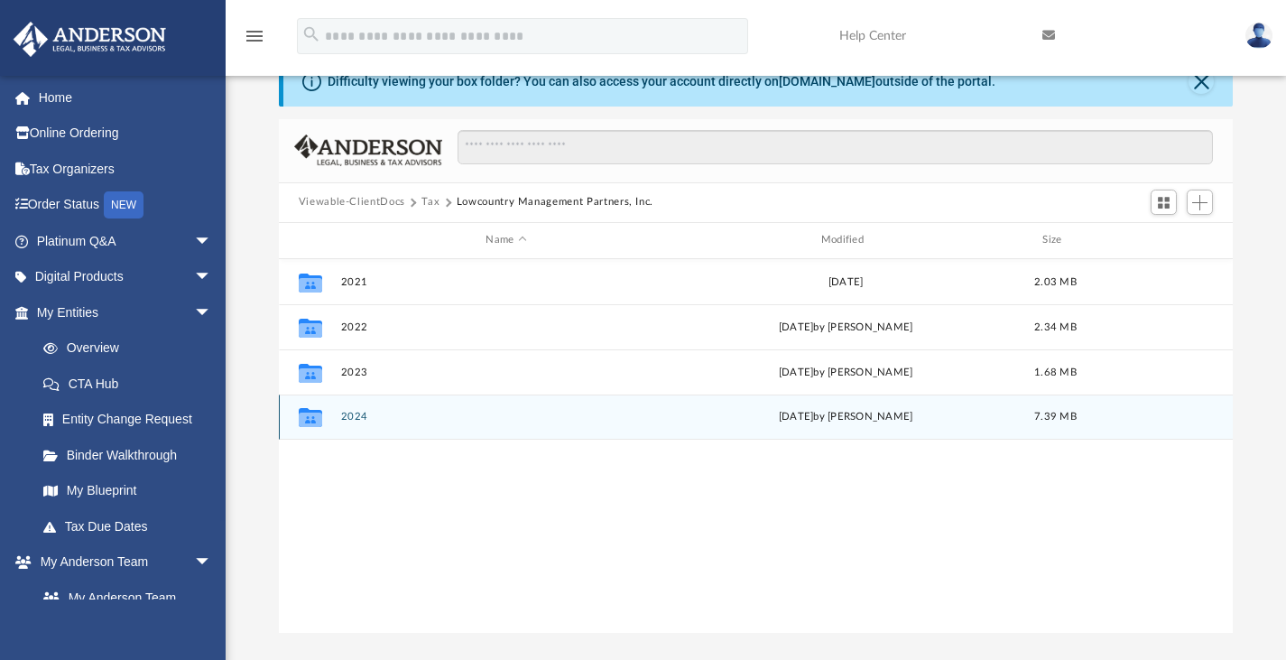
click at [336, 416] on div "Collaborated Folder 2024 Mon Mar 3 2025 by Jasmine Splunge 7.39 MB" at bounding box center [756, 416] width 955 height 45
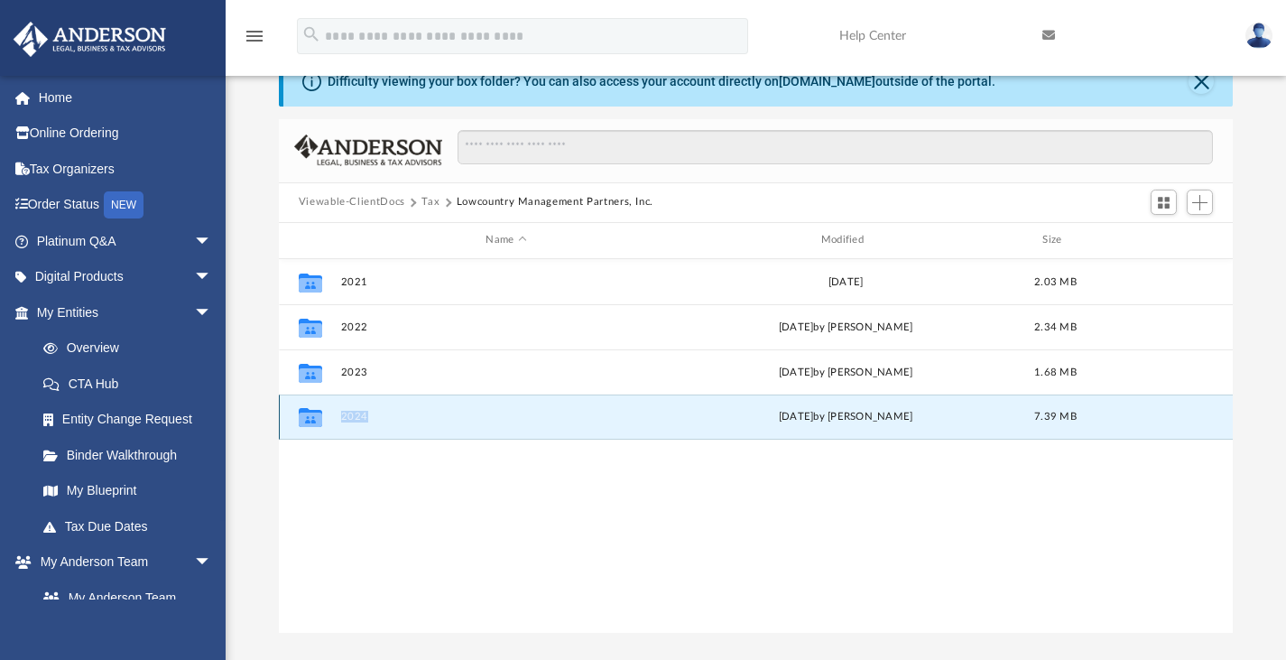
click at [336, 416] on div "Collaborated Folder 2024 Mon Mar 3 2025 by Jasmine Splunge 7.39 MB" at bounding box center [756, 416] width 955 height 45
click at [361, 411] on button "2024" at bounding box center [505, 417] width 331 height 12
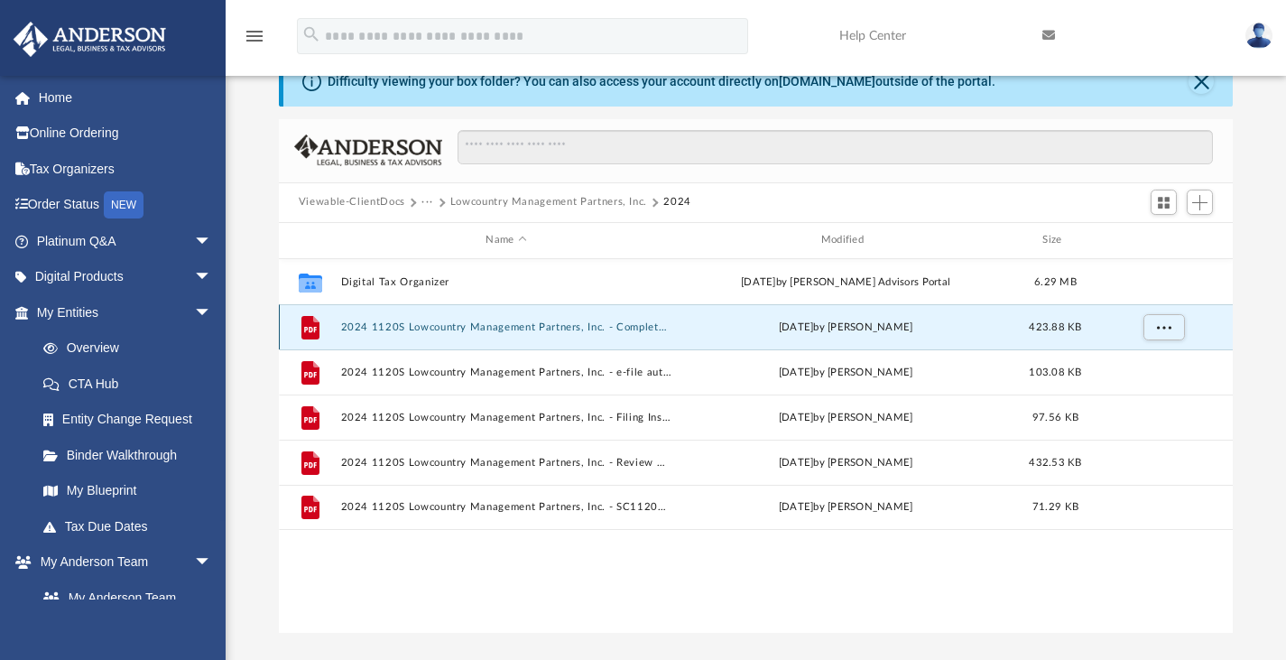
click at [601, 323] on button "2024 1120S Lowcountry Management Partners, Inc. - Completed Copy.pdf" at bounding box center [505, 326] width 331 height 12
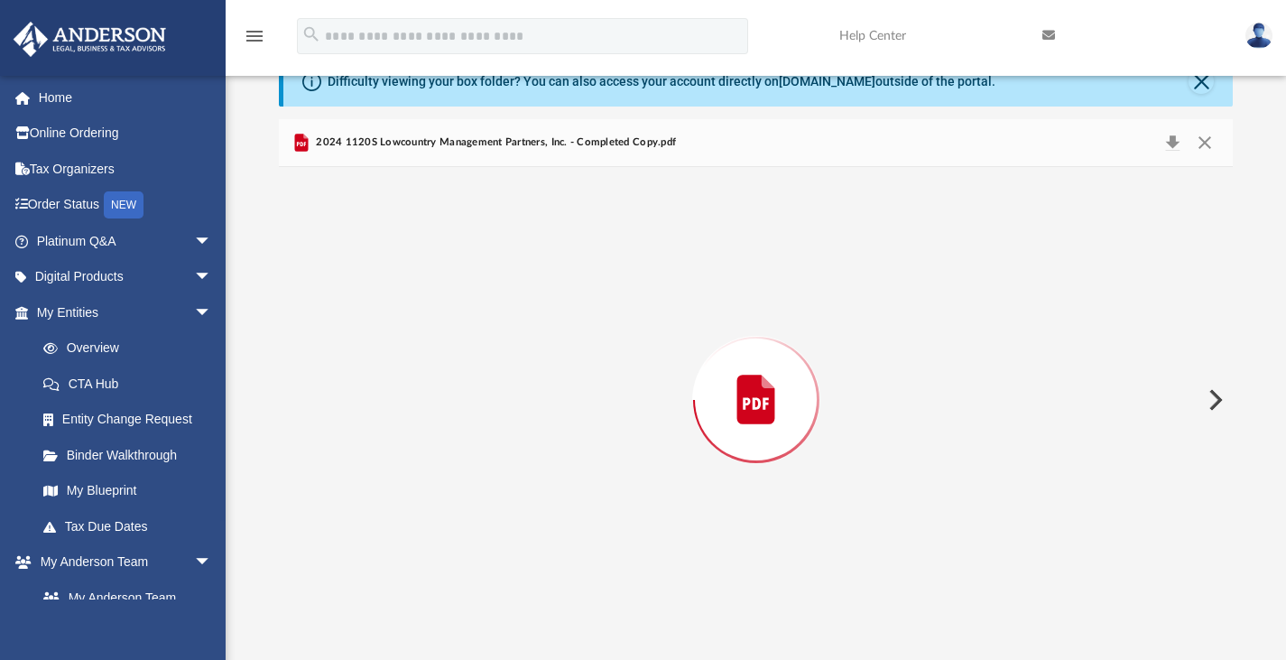
click at [601, 323] on div "Preview" at bounding box center [756, 400] width 955 height 466
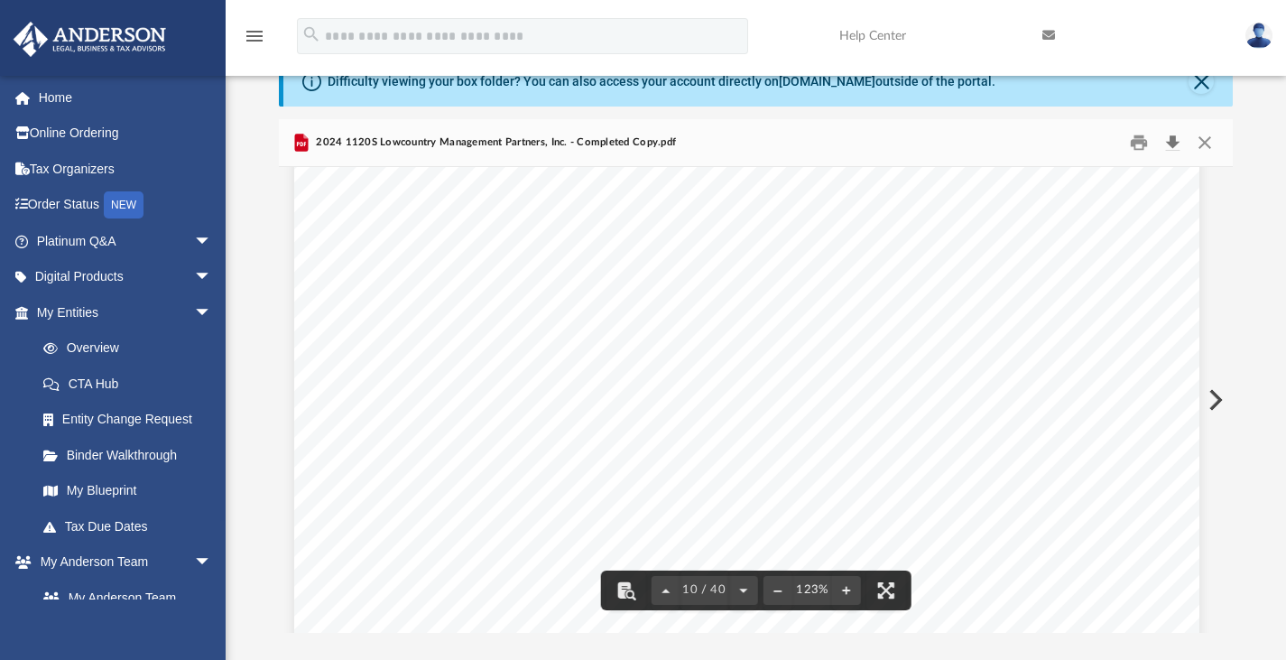
click at [1174, 144] on button "Download" at bounding box center [1172, 142] width 32 height 28
click at [1198, 130] on button "Close" at bounding box center [1205, 142] width 32 height 28
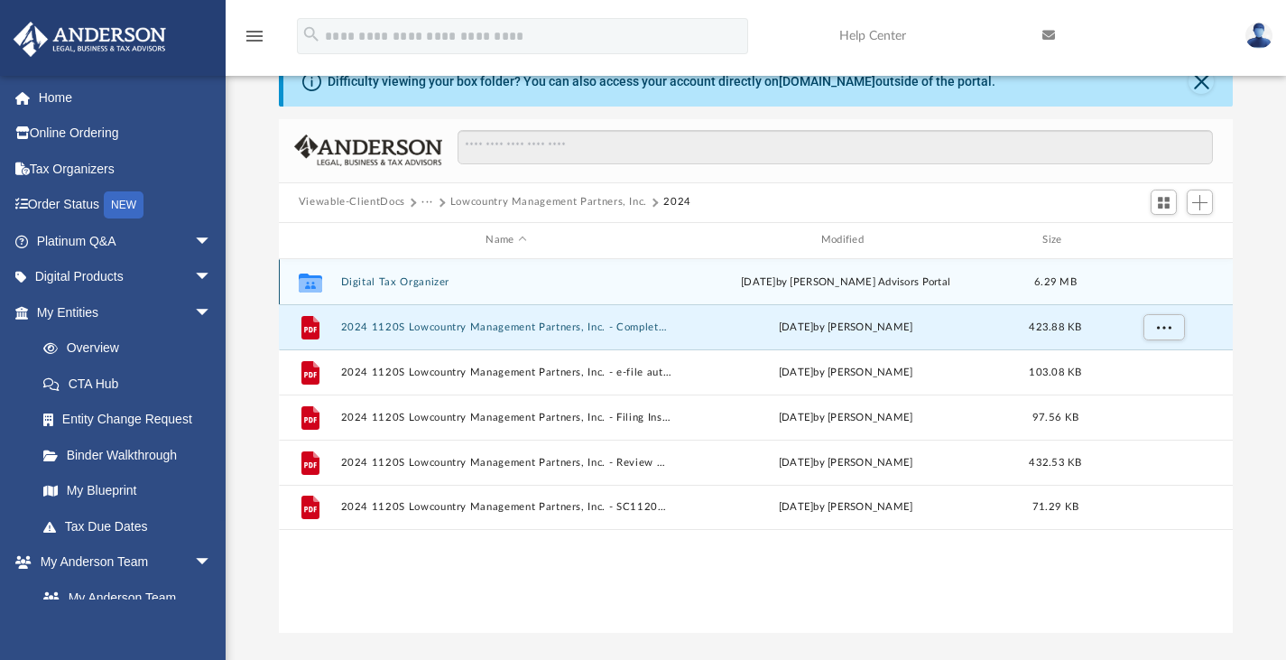
click at [416, 277] on button "Digital Tax Organizer" at bounding box center [505, 281] width 331 height 12
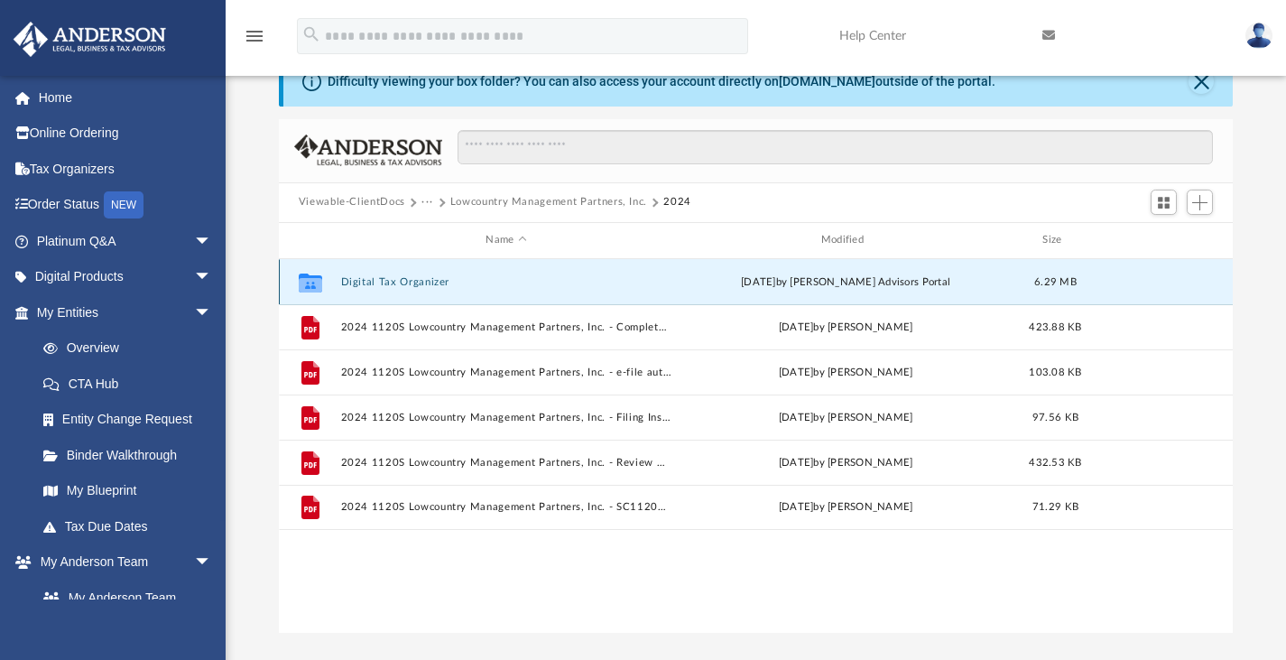
click at [416, 277] on button "Digital Tax Organizer" at bounding box center [505, 281] width 331 height 12
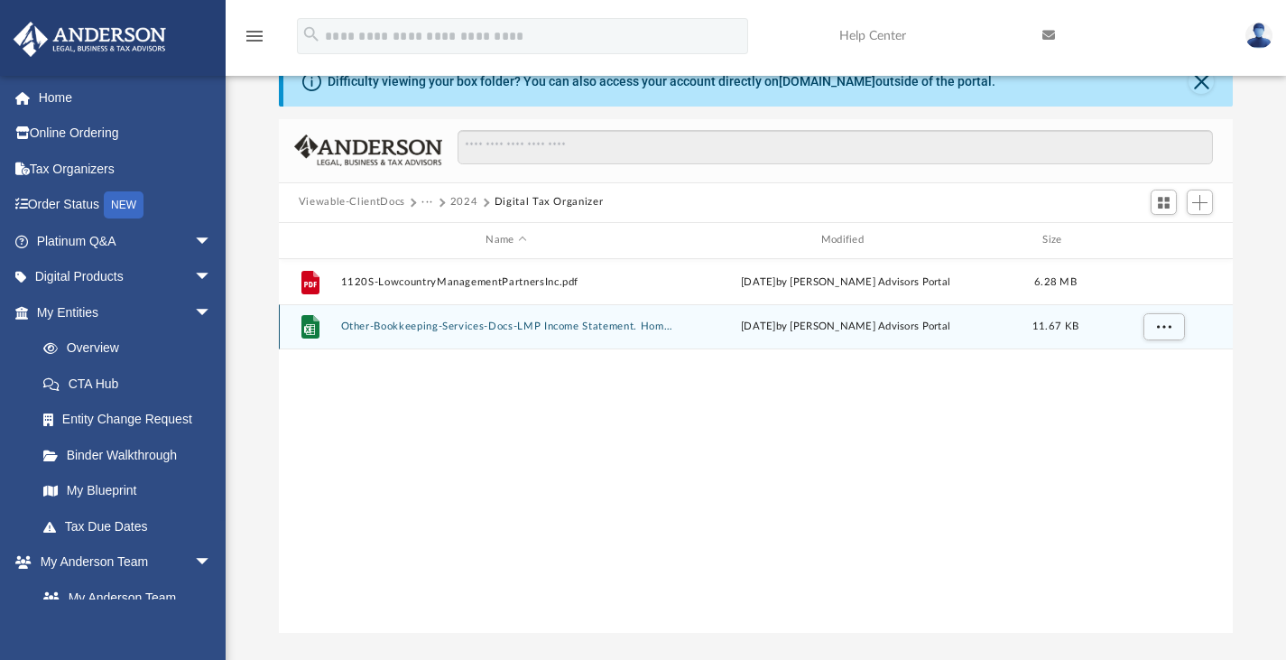
click at [420, 338] on div "File Other-Bookkeeping-Services-Docs-LMP Income Statement. Home Office Deductio…" at bounding box center [756, 326] width 955 height 45
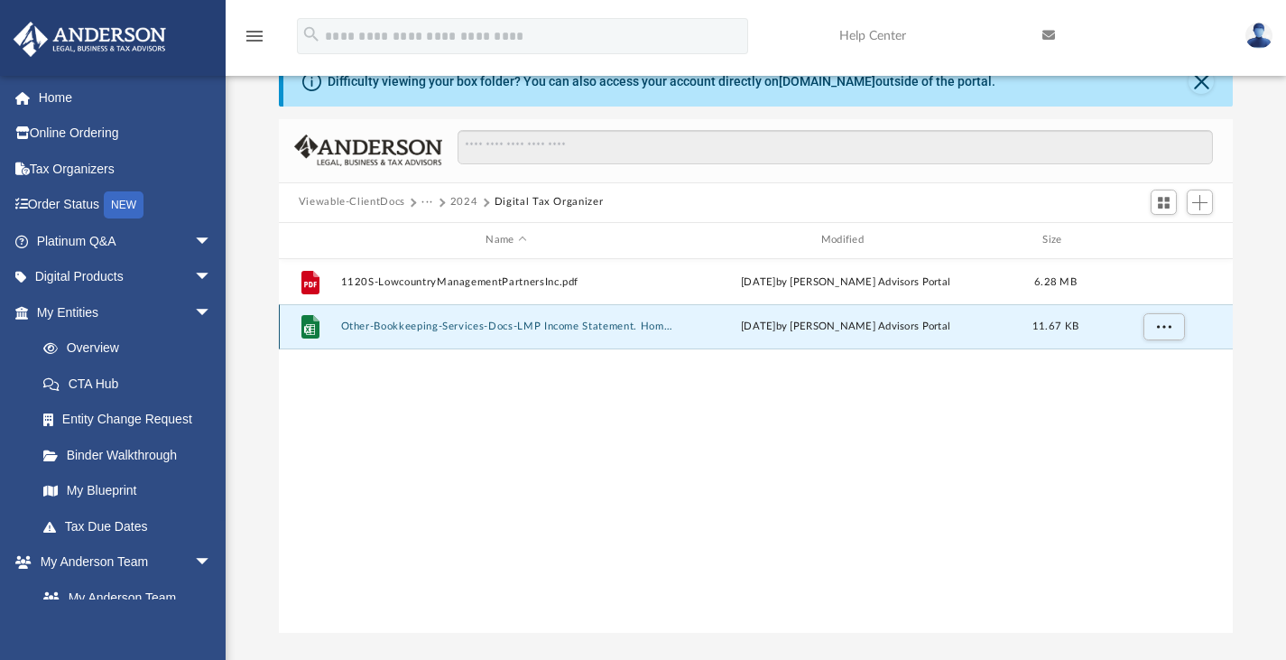
click at [451, 325] on button "Other-Bookkeeping-Services-Docs-LMP Income Statement. Home Office Deduction.xlsx" at bounding box center [505, 326] width 331 height 12
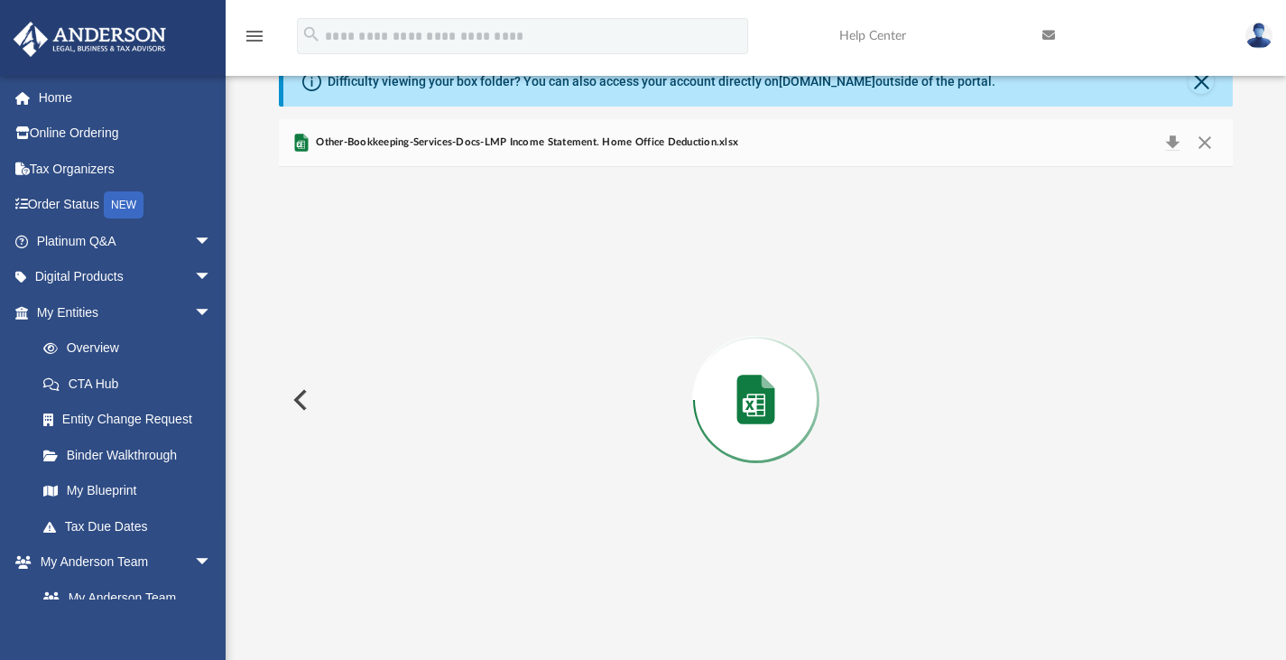
click at [451, 325] on div "Preview" at bounding box center [756, 400] width 955 height 466
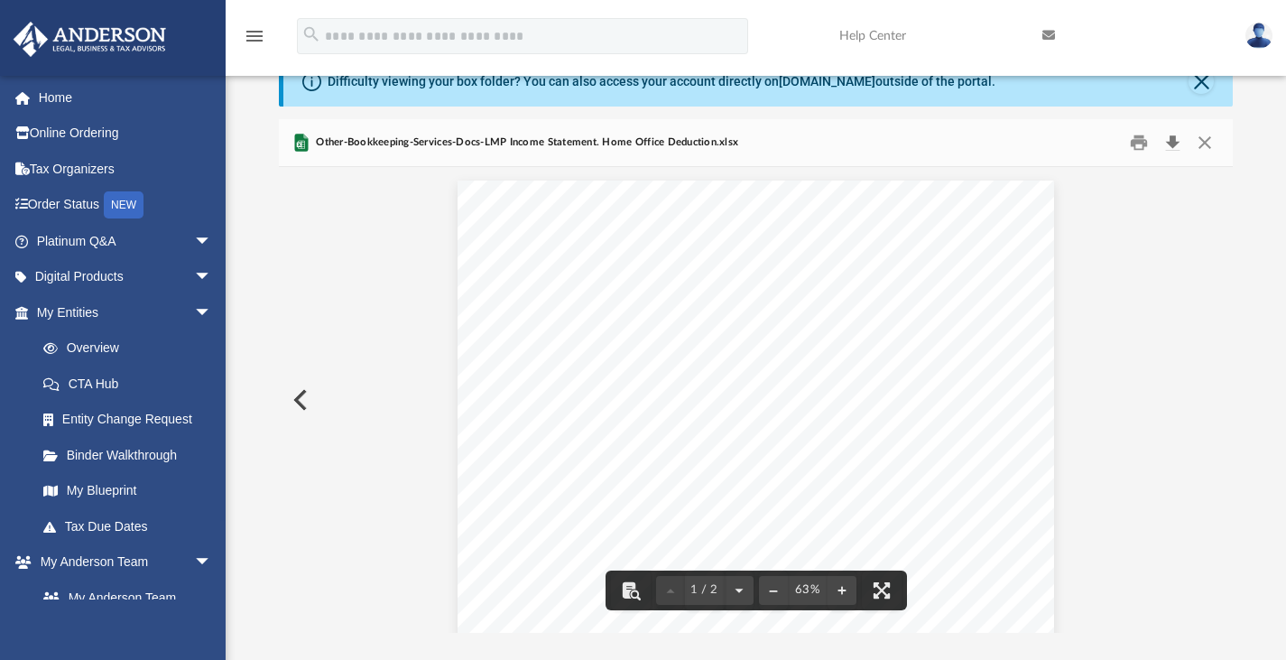
click at [1174, 141] on button "Download" at bounding box center [1172, 142] width 32 height 28
click at [1205, 141] on button "Close" at bounding box center [1205, 142] width 32 height 28
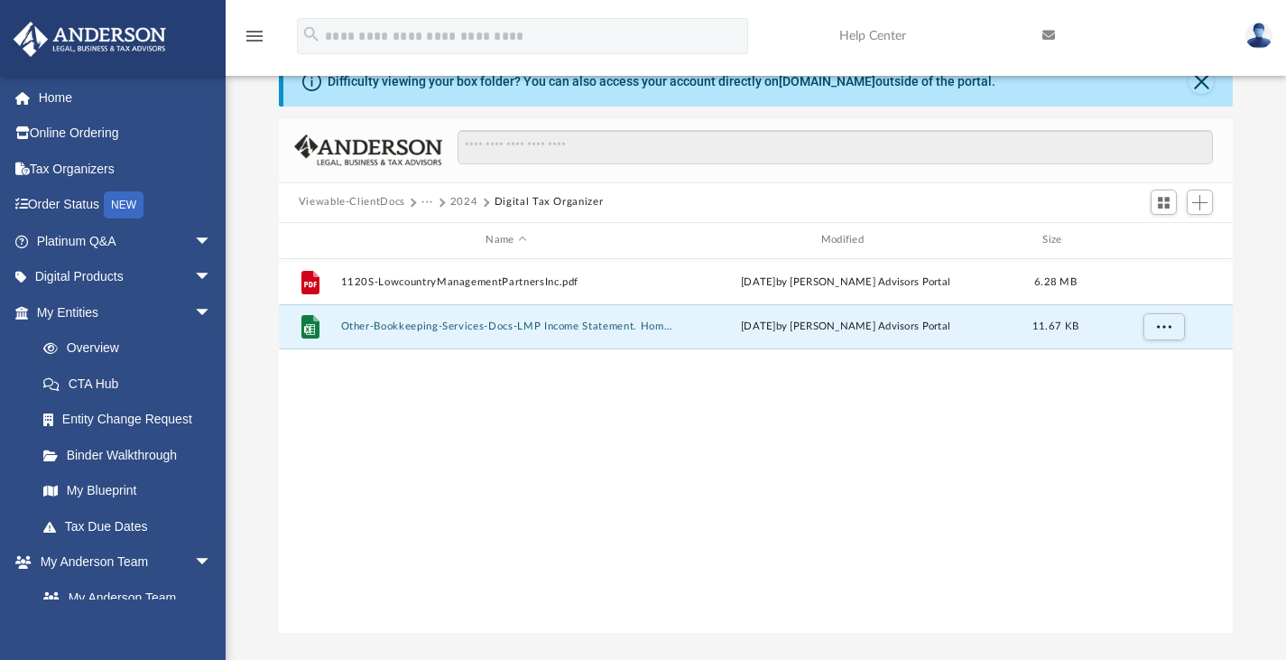
click at [362, 194] on button "Viewable-ClientDocs" at bounding box center [352, 202] width 107 height 16
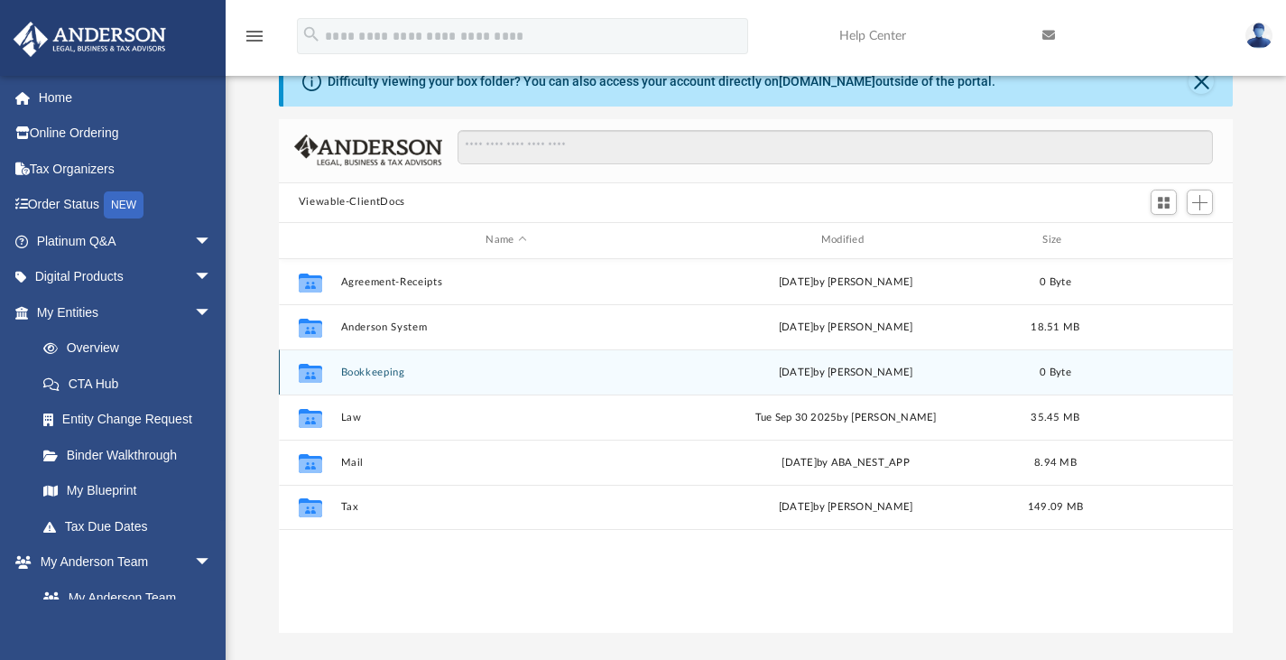
click at [321, 369] on icon "grid" at bounding box center [310, 374] width 23 height 14
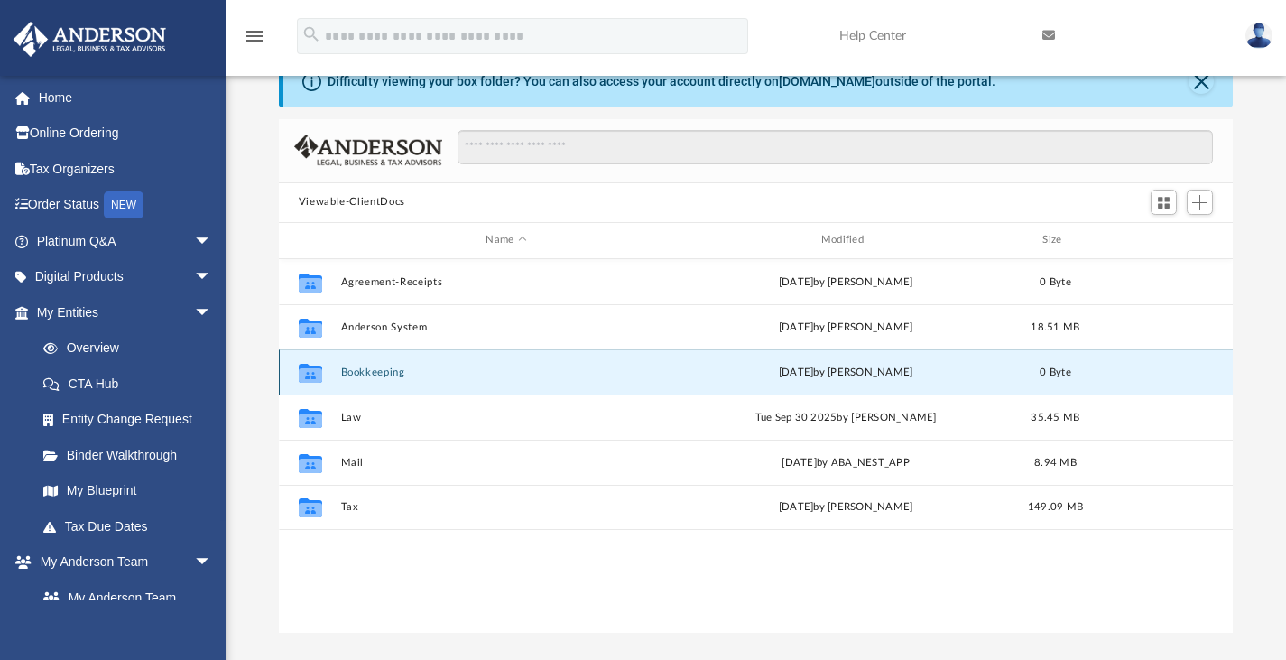
click at [317, 370] on icon "grid" at bounding box center [310, 374] width 23 height 14
click at [355, 364] on div "Collaborated Folder Bookkeeping Tue Jul 27 2021 by Samantha Kimes 0 Byte" at bounding box center [756, 371] width 955 height 45
drag, startPoint x: 394, startPoint y: 542, endPoint x: 411, endPoint y: 559, distance: 23.0
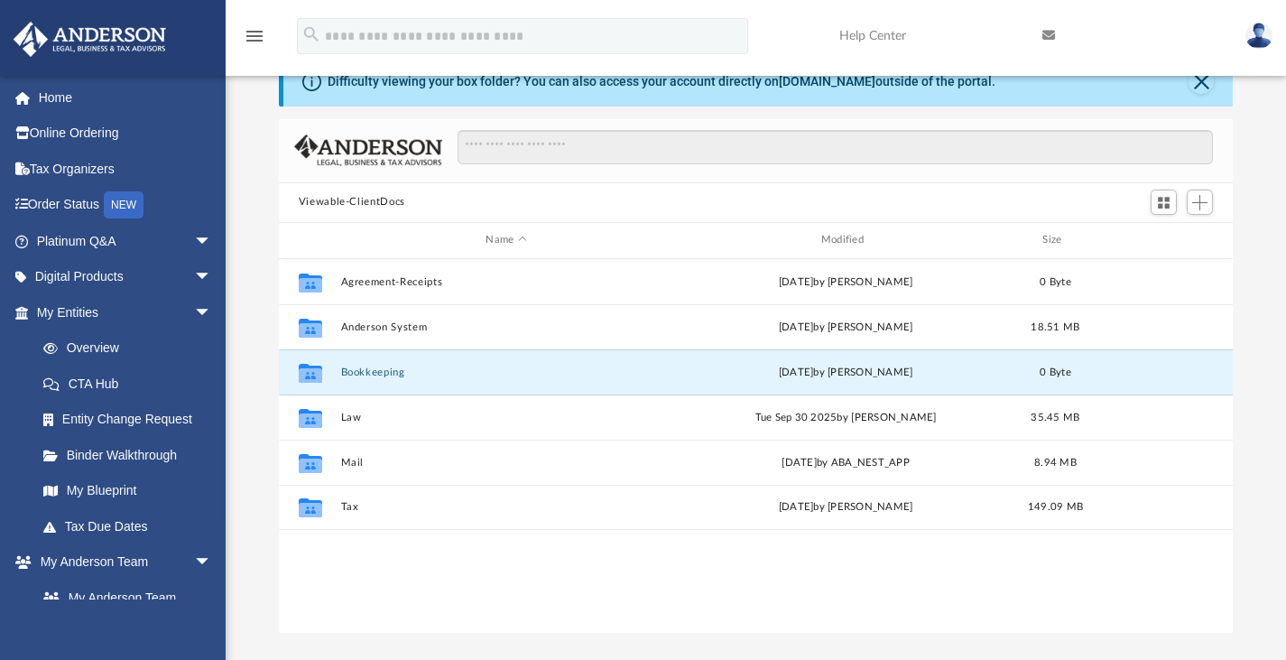
click at [411, 559] on div "Collaborated Folder Agreement-Receipts Tue Jan 18 2022 by T Hambelton 0 Byte Co…" at bounding box center [756, 446] width 955 height 375
click at [382, 370] on button "Bookkeeping" at bounding box center [505, 372] width 331 height 12
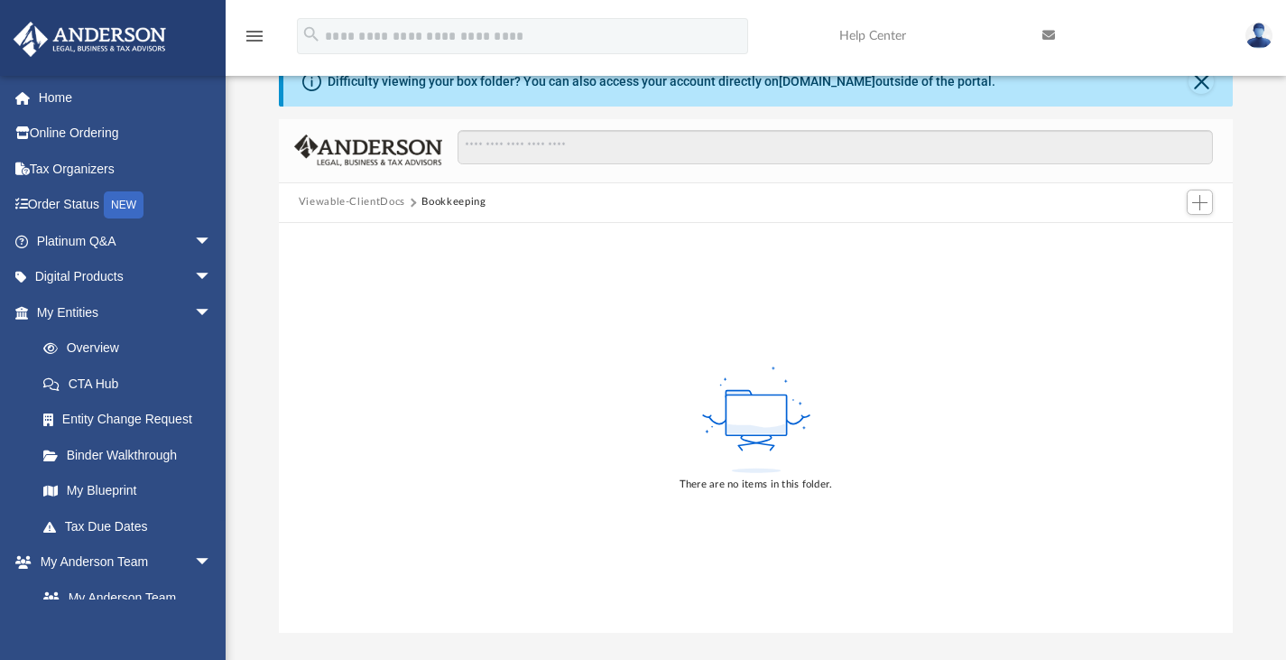
click at [356, 209] on button "Viewable-ClientDocs" at bounding box center [352, 202] width 107 height 16
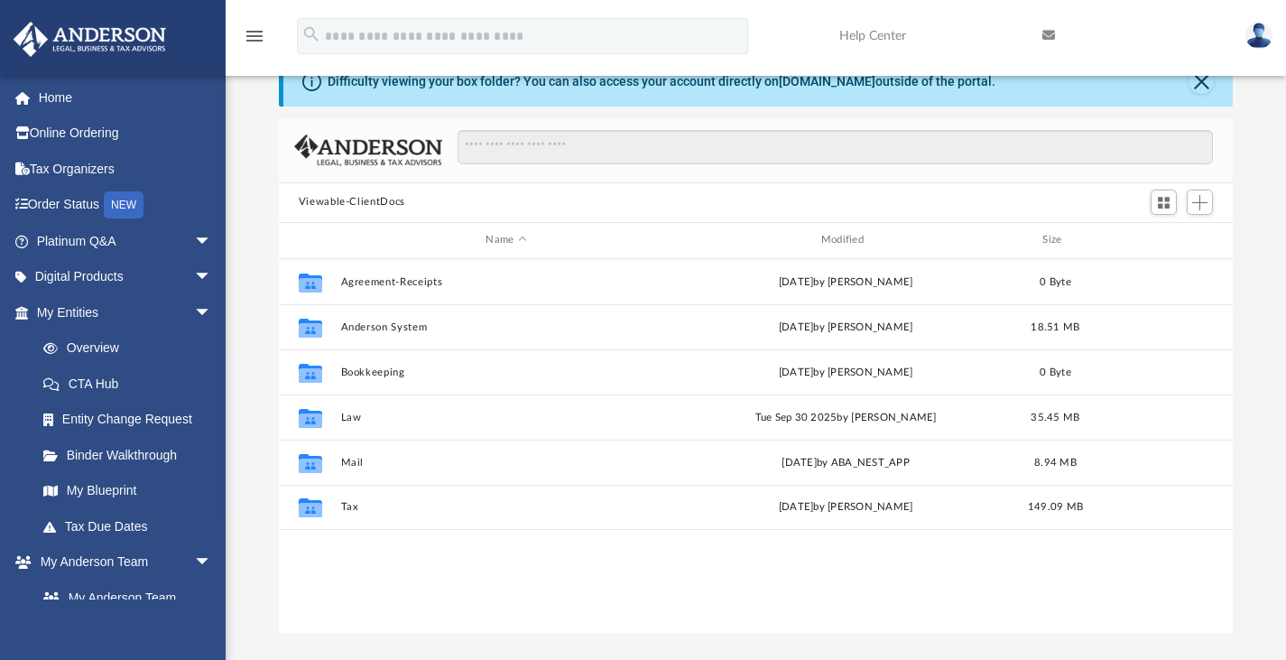
scroll to position [396, 940]
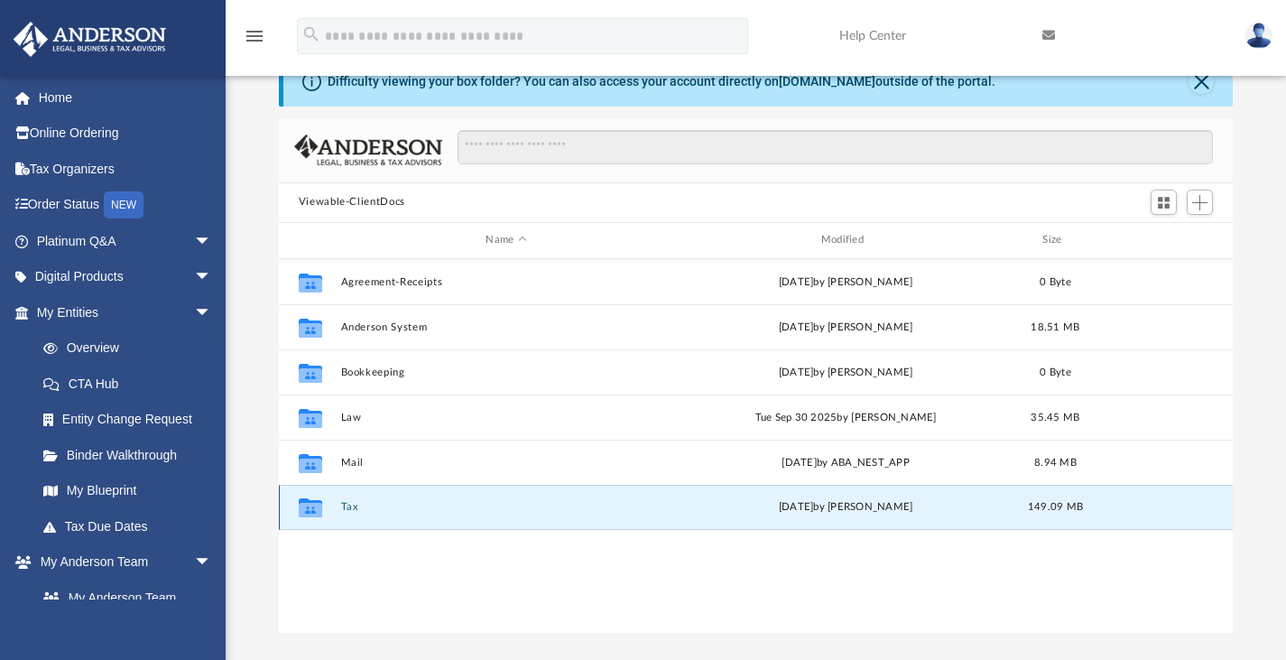
click at [349, 505] on button "Tax" at bounding box center [505, 507] width 331 height 12
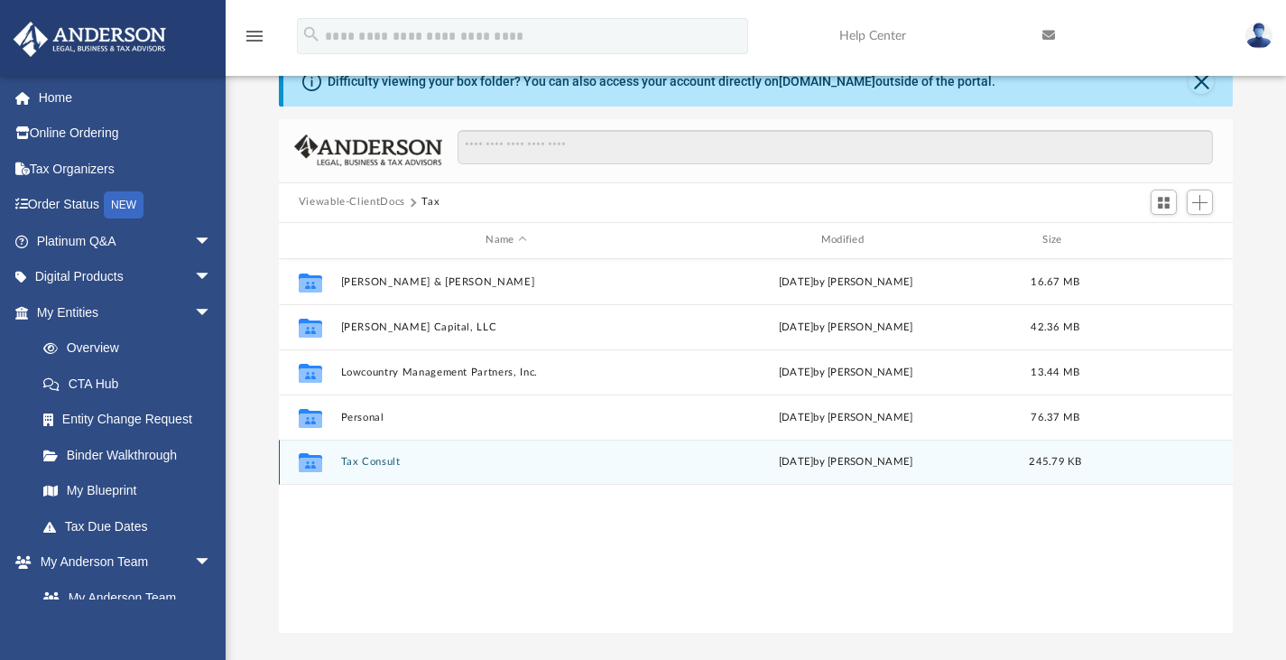
click at [358, 471] on div "Collaborated Folder Tax Consult Fri Jan 3 2025 by George Demos 245.79 KB" at bounding box center [756, 462] width 955 height 45
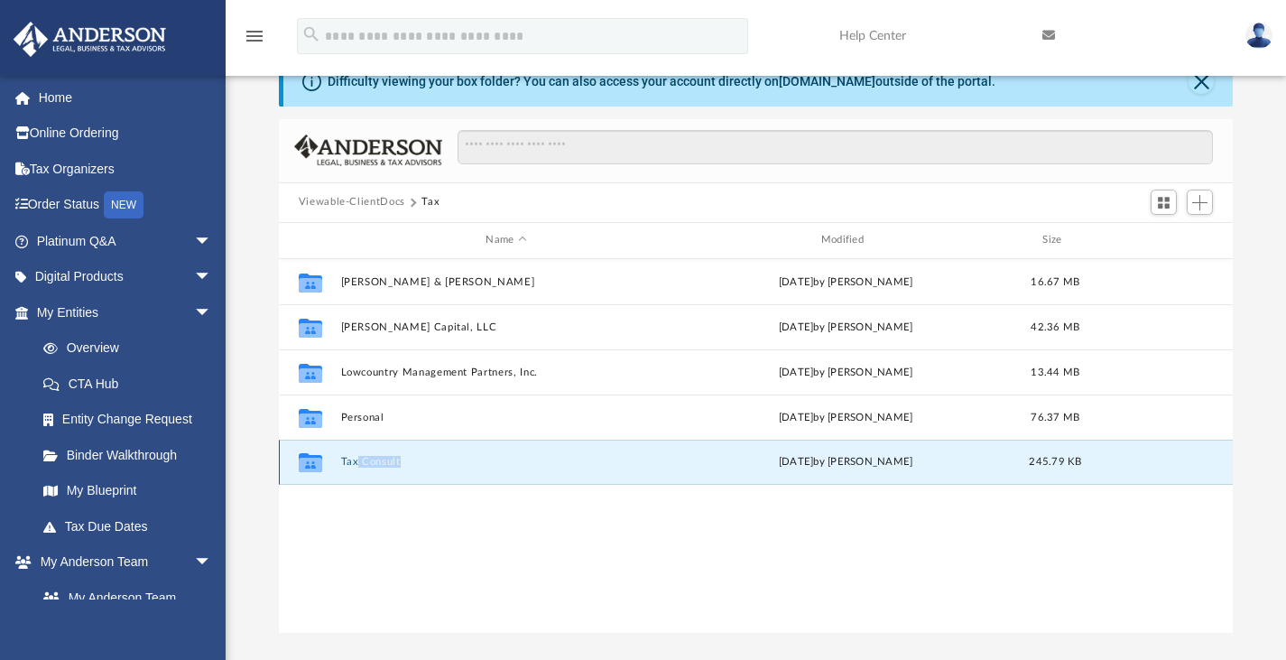
drag, startPoint x: 358, startPoint y: 471, endPoint x: 376, endPoint y: 458, distance: 22.6
click at [376, 458] on div "Collaborated Folder Tax Consult Fri Jan 3 2025 by George Demos 245.79 KB" at bounding box center [756, 462] width 955 height 45
click at [376, 458] on button "Tax Consult" at bounding box center [505, 462] width 331 height 12
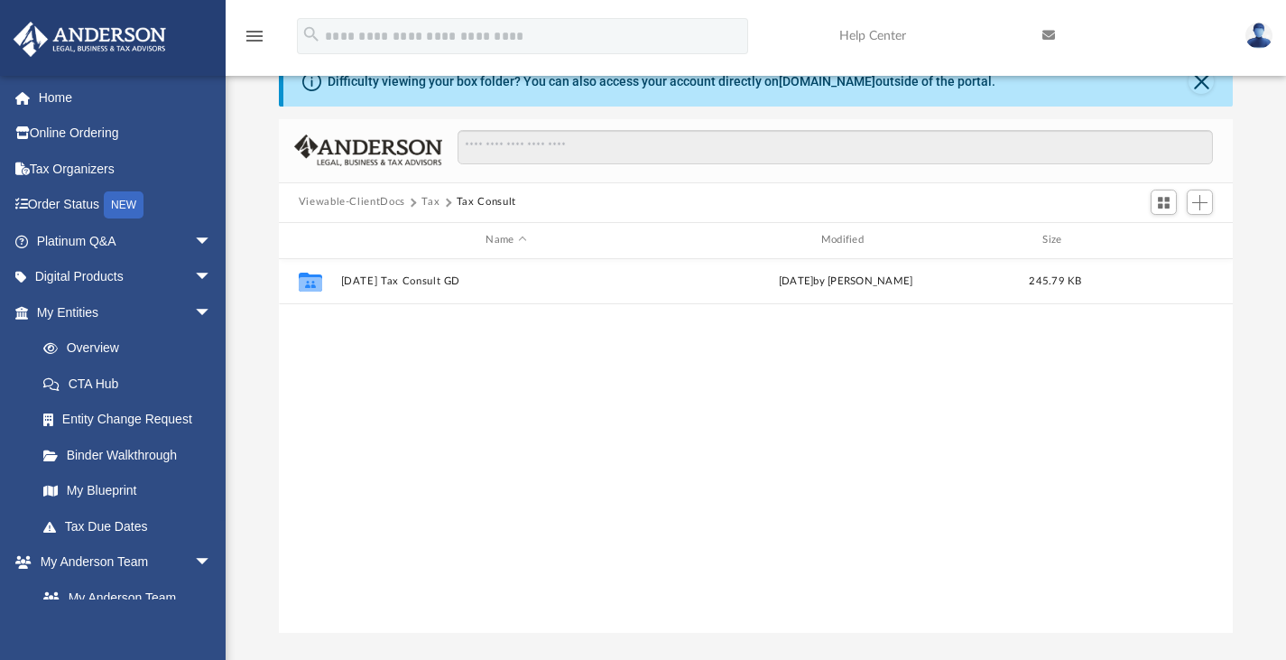
click at [432, 197] on button "Tax" at bounding box center [431, 202] width 18 height 16
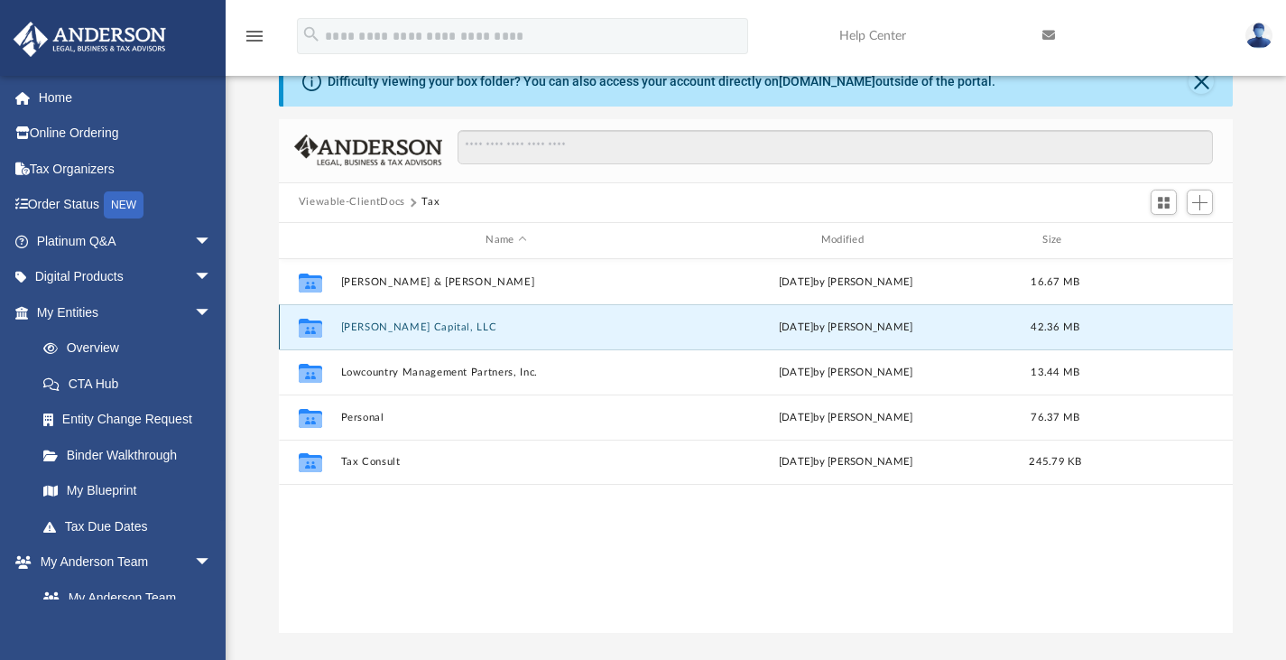
click at [403, 322] on button "Fratt Capital, LLC" at bounding box center [505, 326] width 331 height 12
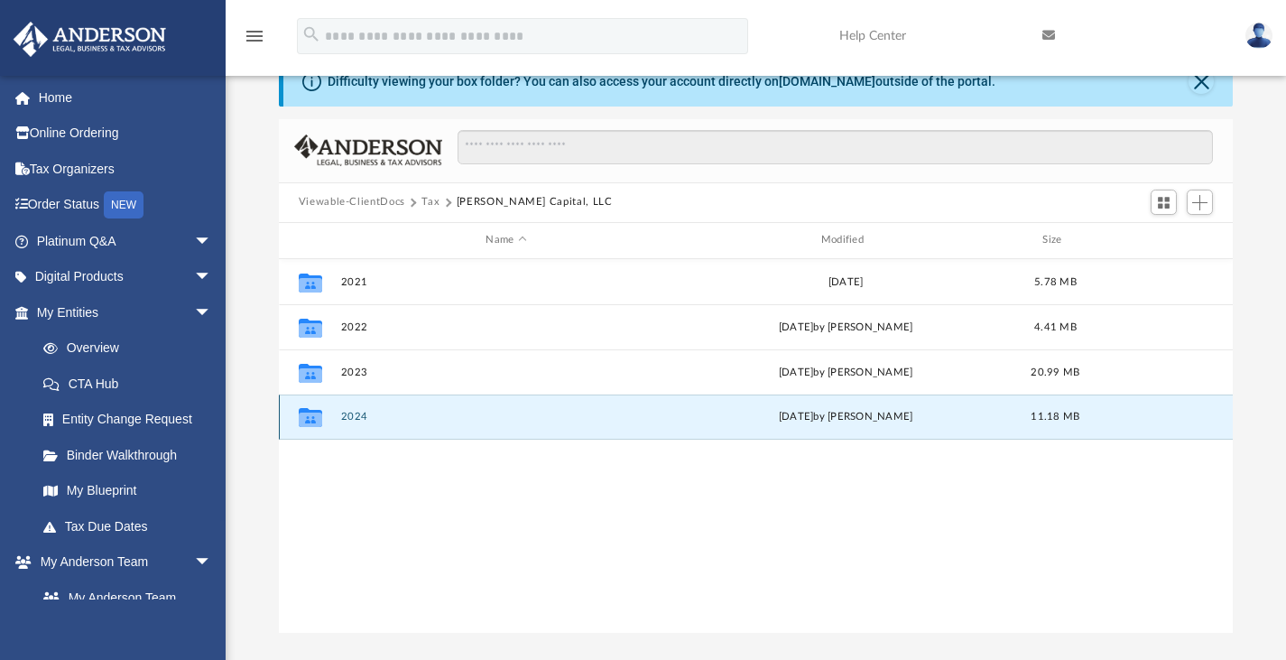
click at [348, 414] on button "2024" at bounding box center [505, 417] width 331 height 12
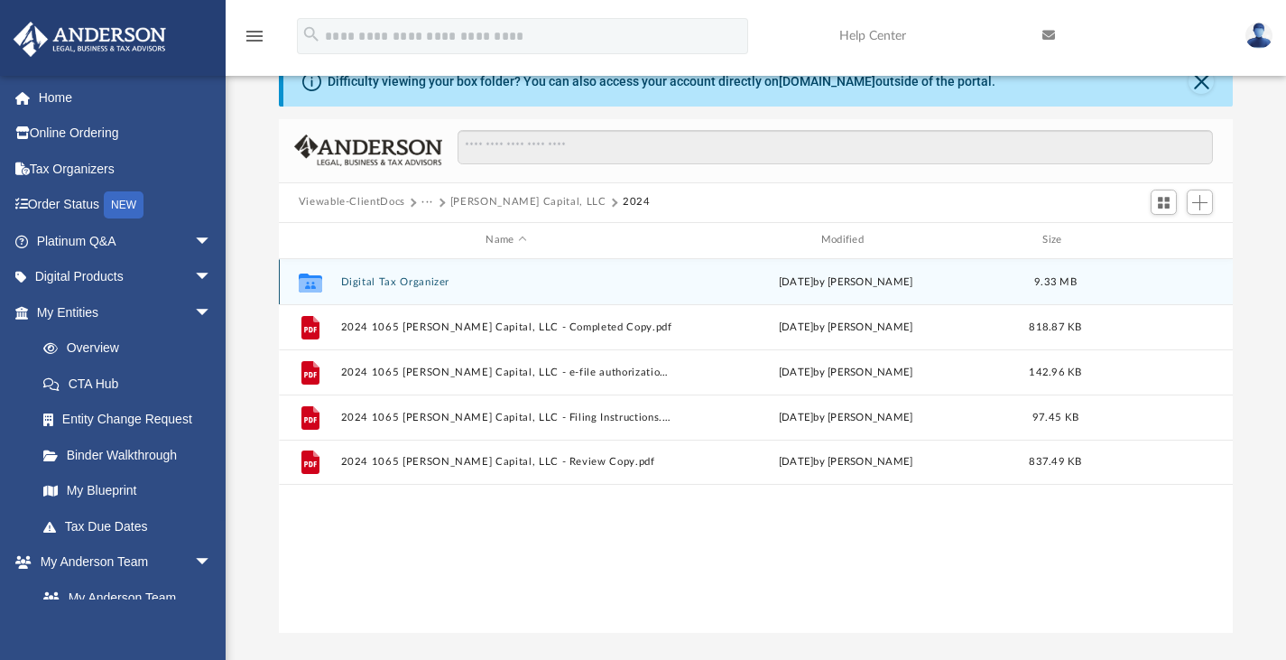
click at [397, 291] on div "Collaborated Folder Digital Tax Organizer Fri Feb 28 2025 by Justin Fratantuono…" at bounding box center [756, 281] width 955 height 45
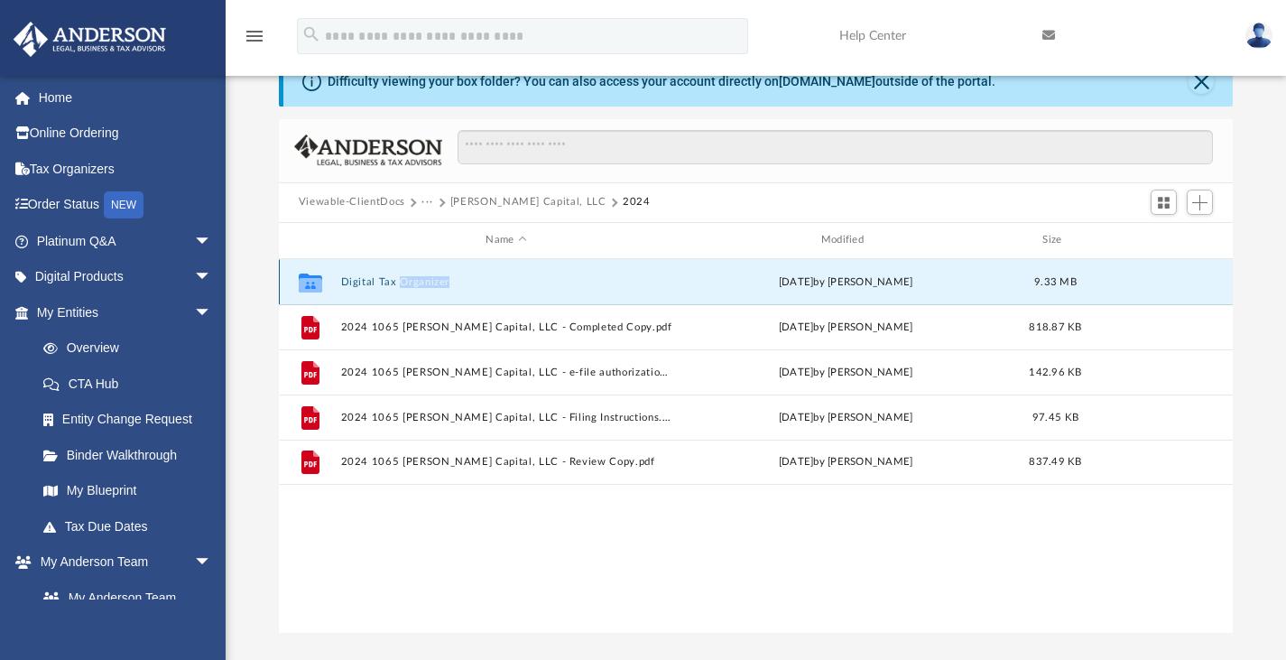
click at [397, 291] on div "Collaborated Folder Digital Tax Organizer Fri Feb 28 2025 by Justin Fratantuono…" at bounding box center [756, 281] width 955 height 45
click at [380, 283] on button "Digital Tax Organizer" at bounding box center [505, 281] width 331 height 12
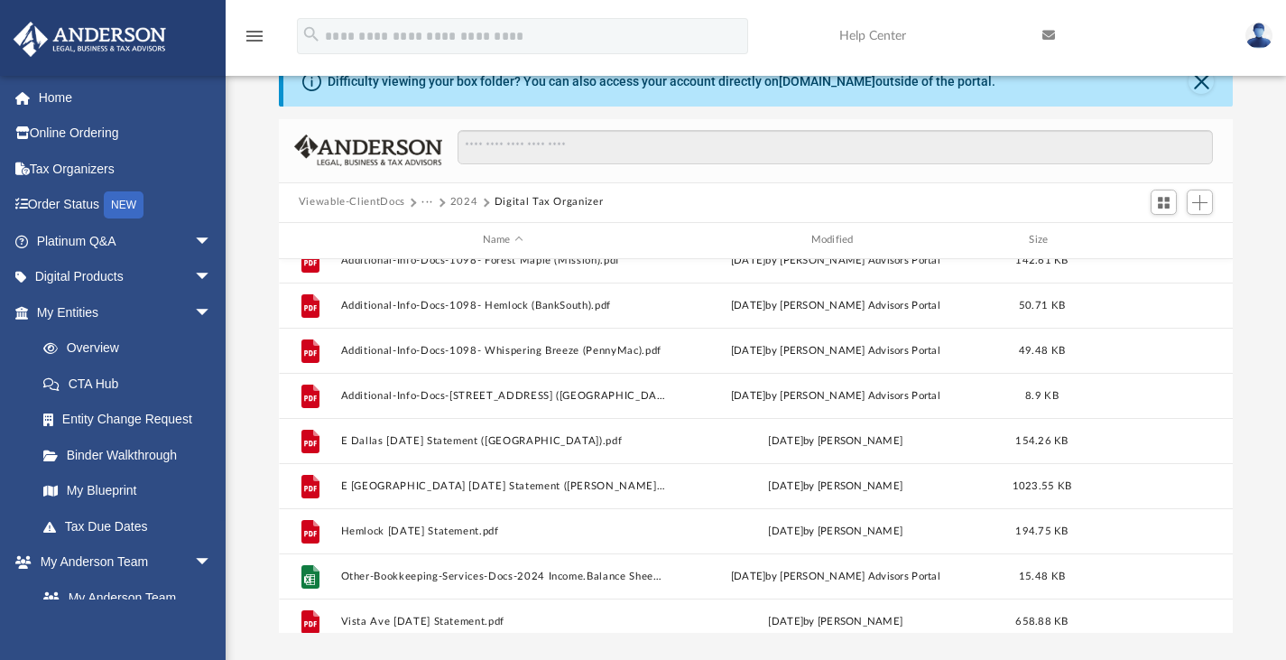
scroll to position [302, 0]
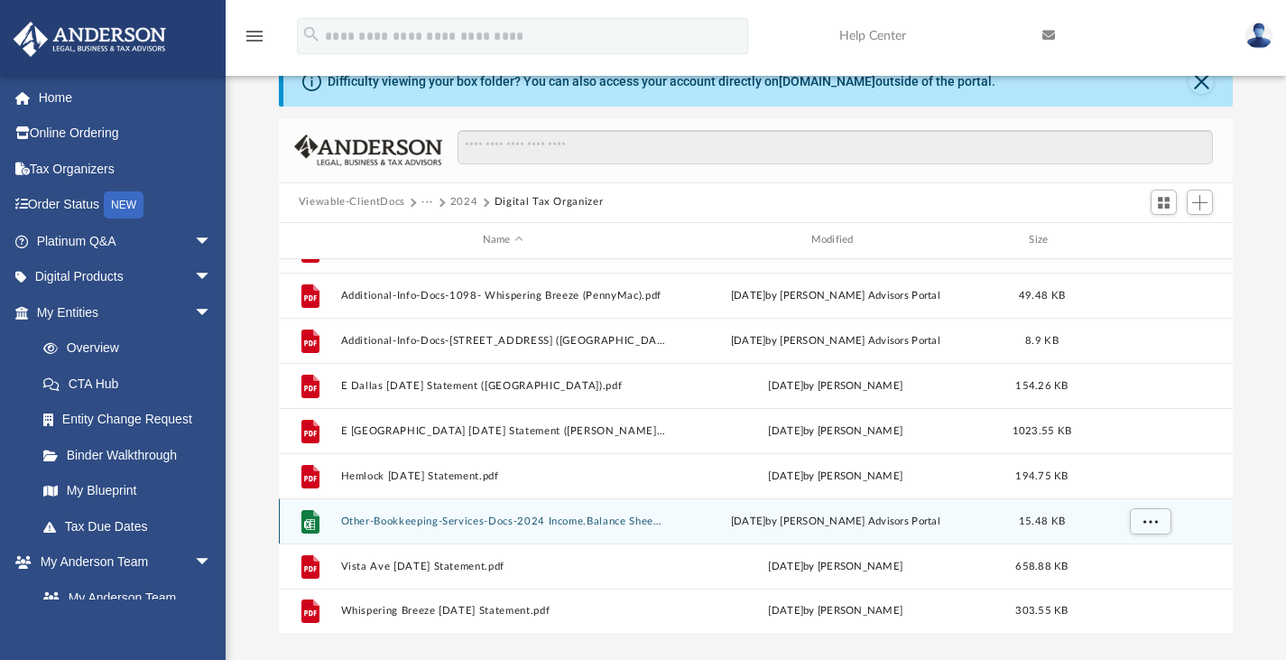
click at [472, 514] on button "Other-Bookkeeping-Services-Docs-2024 Income.Balance Sheet. Depreciation.xlsx" at bounding box center [502, 520] width 325 height 12
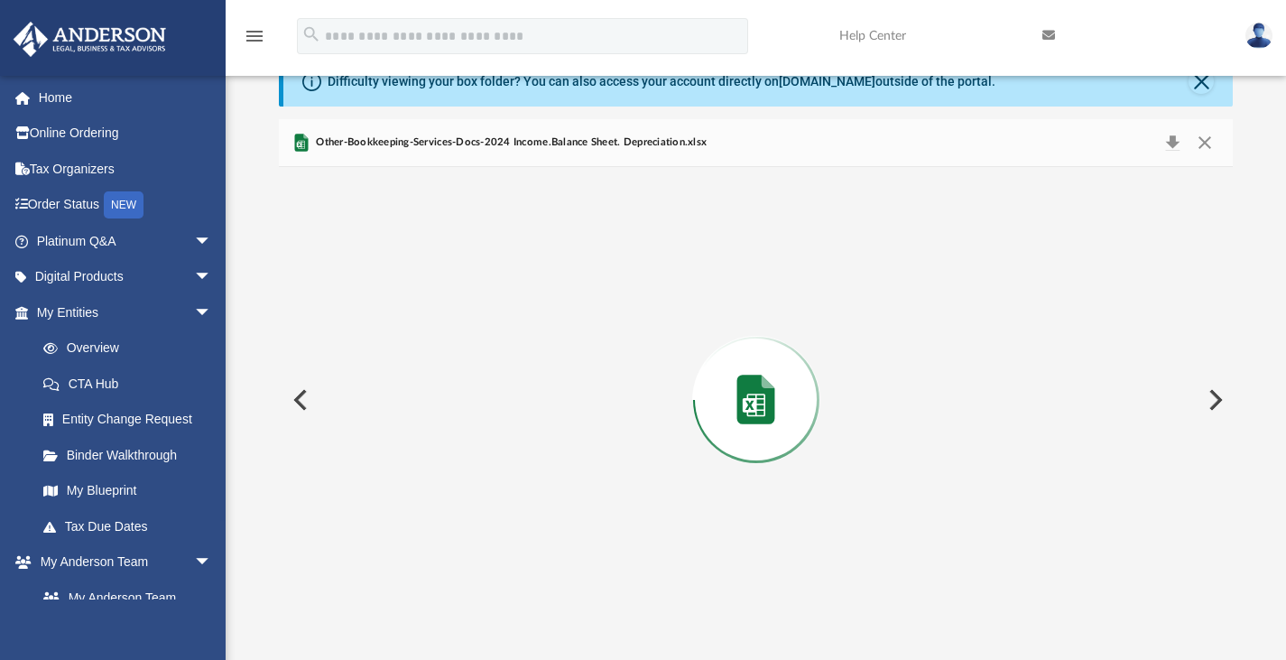
click at [472, 514] on div "Preview" at bounding box center [756, 400] width 955 height 466
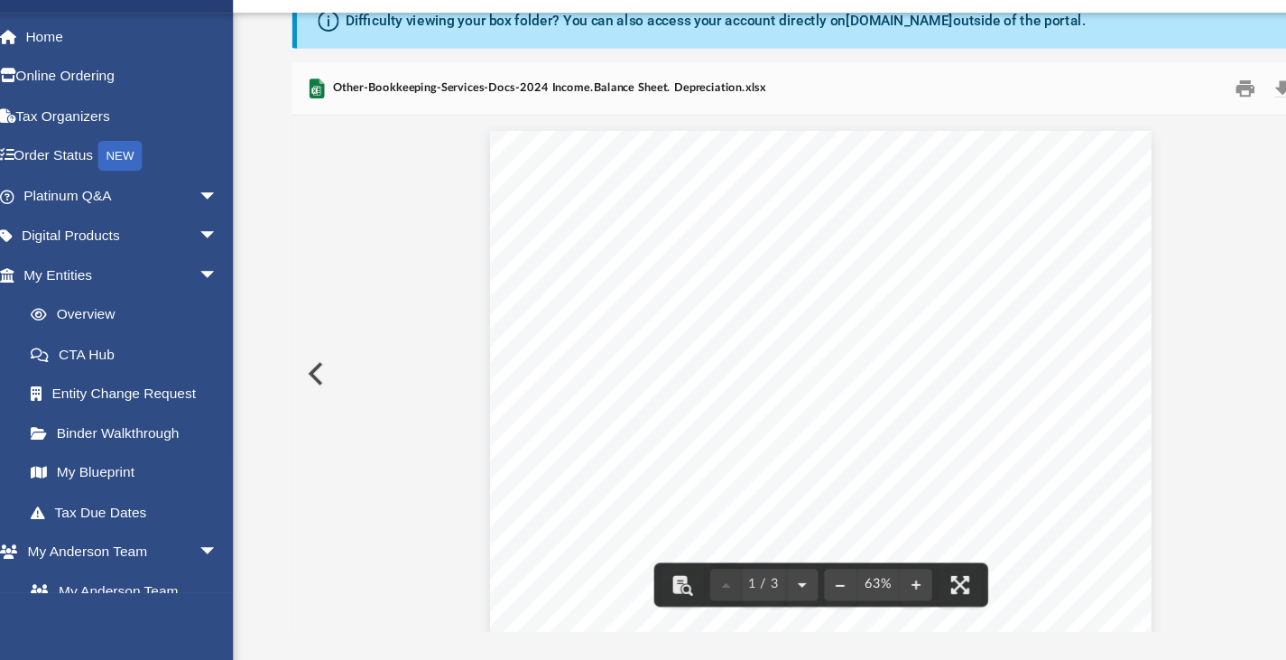
scroll to position [81, 0]
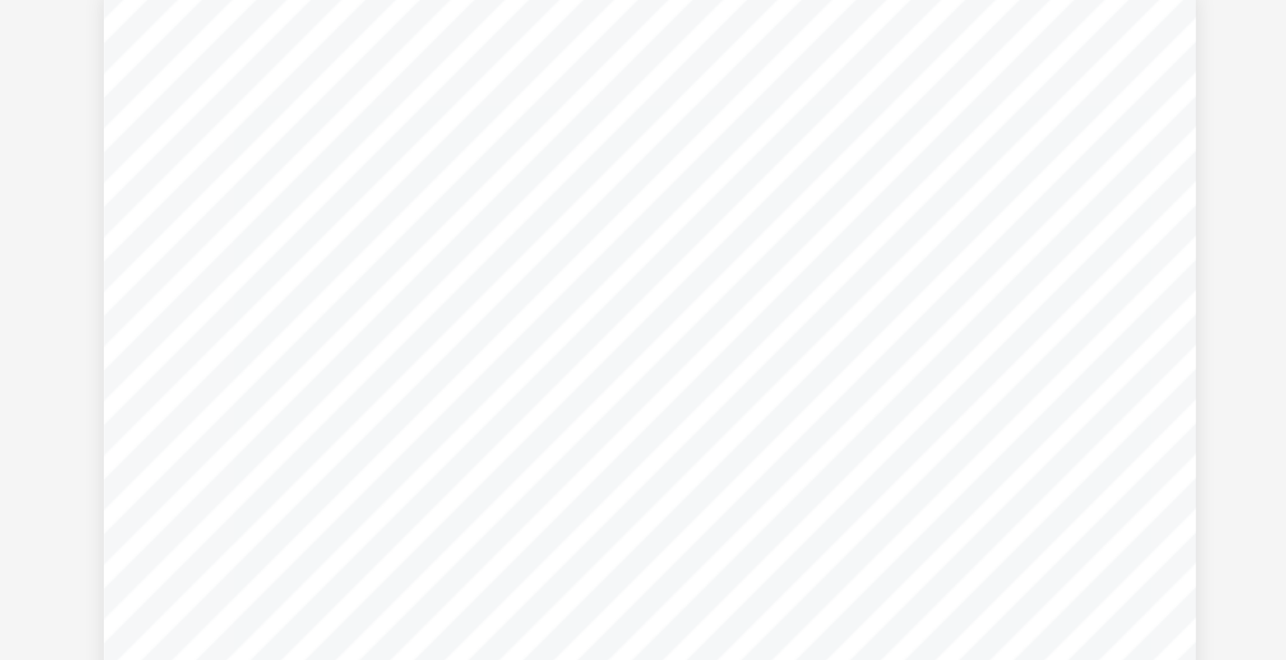
click at [795, 356] on div "Income Statement Income Statement for All Properties From January 1, 2024 throu…" at bounding box center [756, 412] width 597 height 461
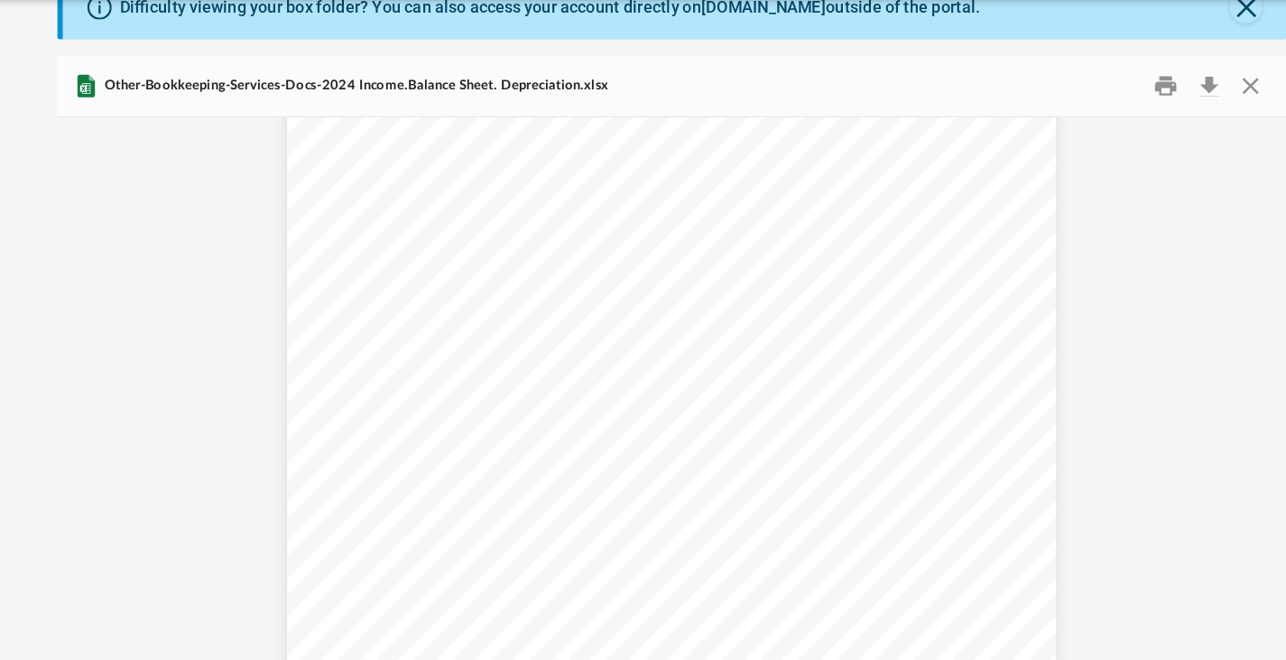
scroll to position [0, 0]
